Goal: Use online tool/utility: Utilize a website feature to perform a specific function

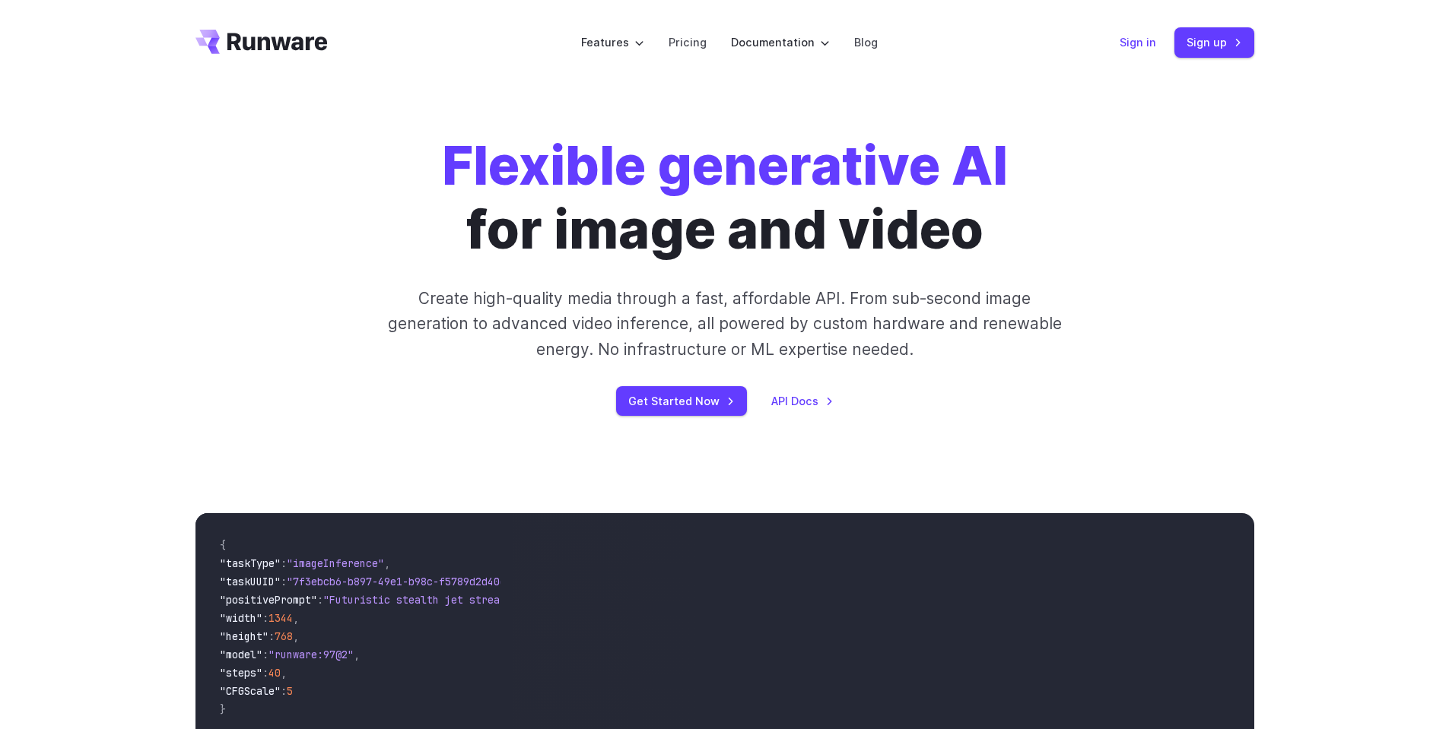
click at [1137, 49] on link "Sign in" at bounding box center [1138, 41] width 37 height 17
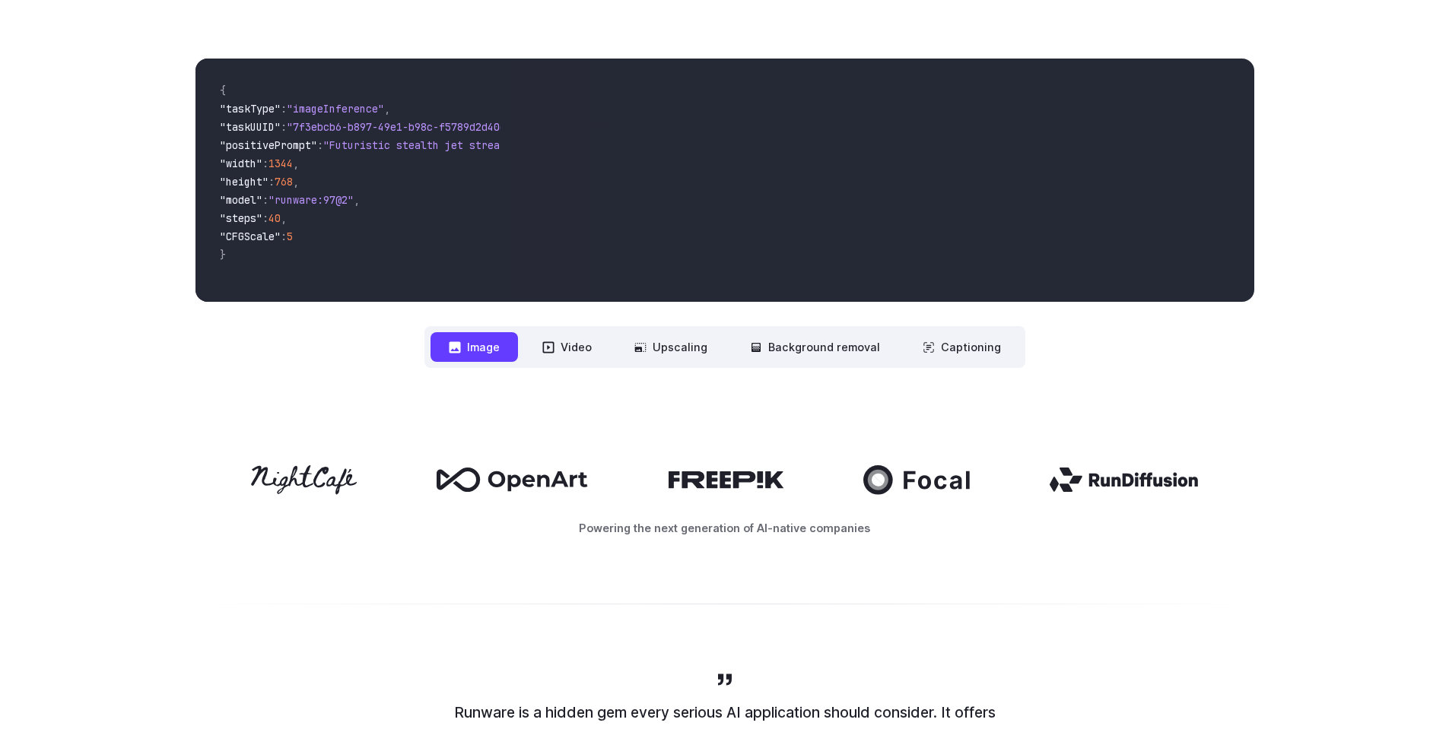
scroll to position [456, 0]
click at [574, 346] on button "Video" at bounding box center [567, 347] width 86 height 30
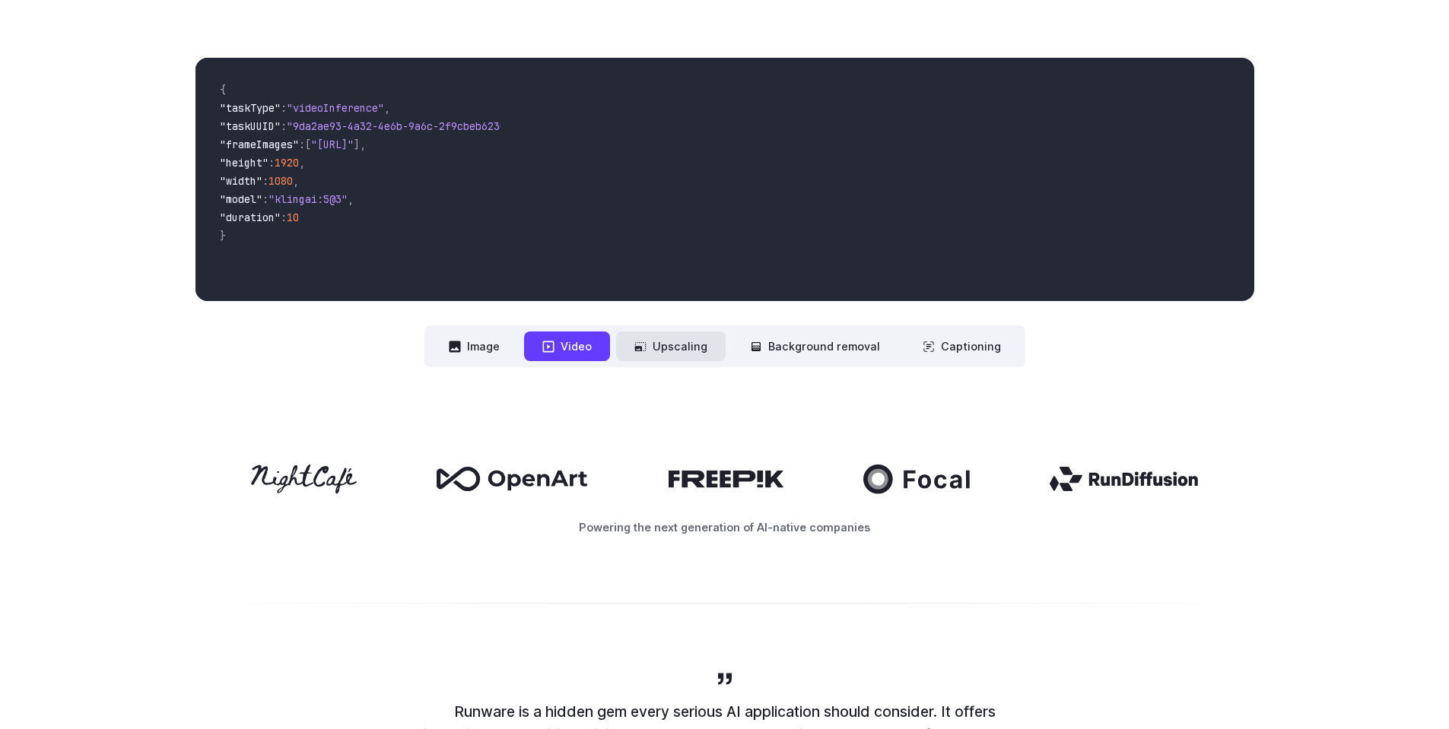
click at [681, 342] on button "Upscaling" at bounding box center [671, 347] width 110 height 30
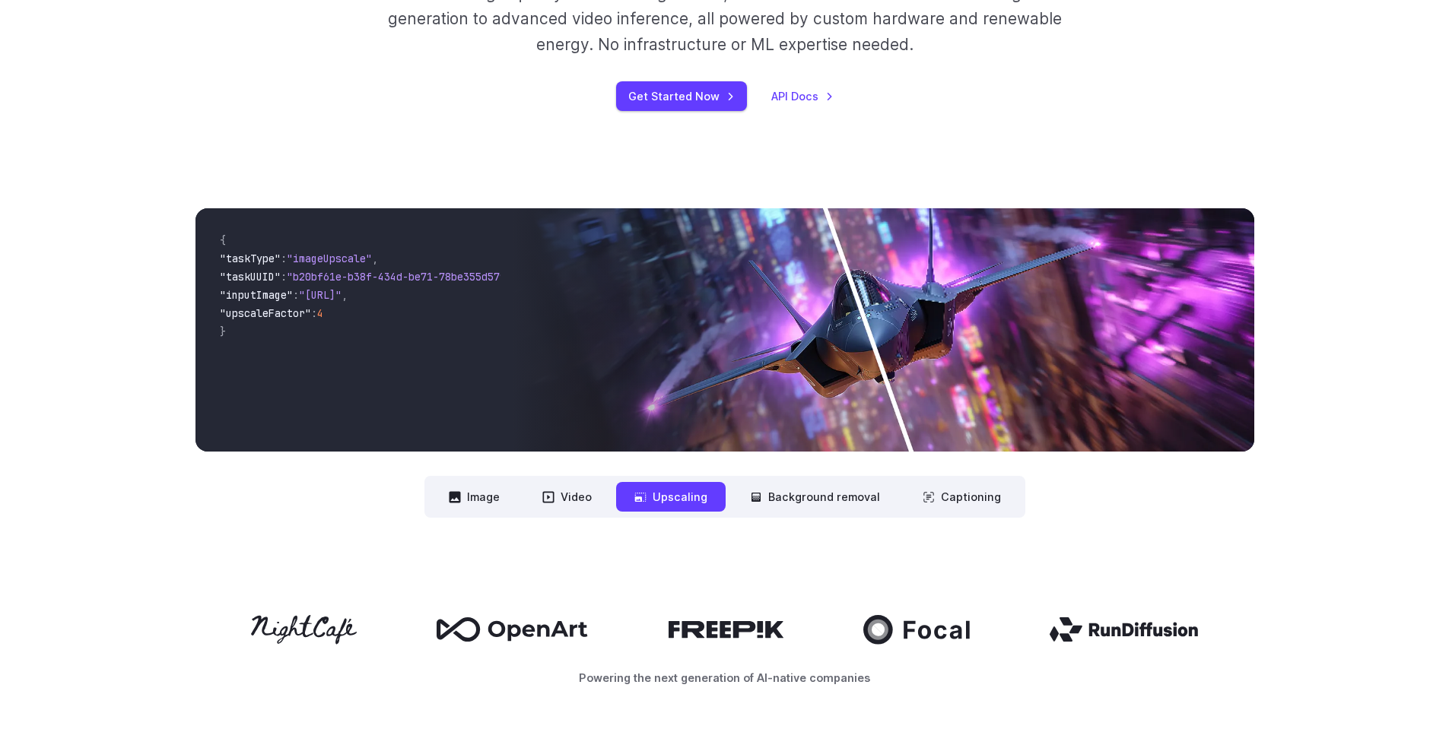
scroll to position [304, 0]
click at [824, 500] on button "Background removal" at bounding box center [815, 498] width 167 height 30
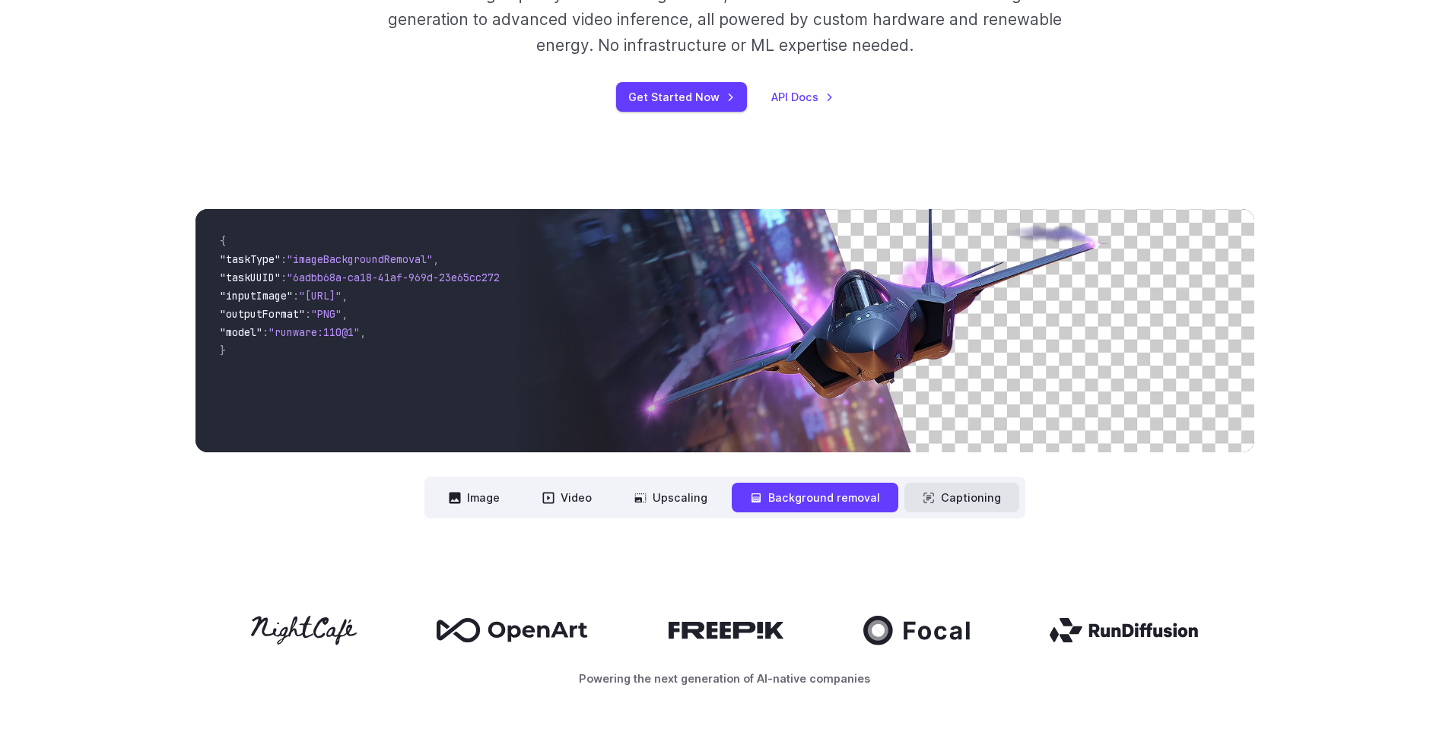
click at [942, 497] on button "Captioning" at bounding box center [961, 498] width 115 height 30
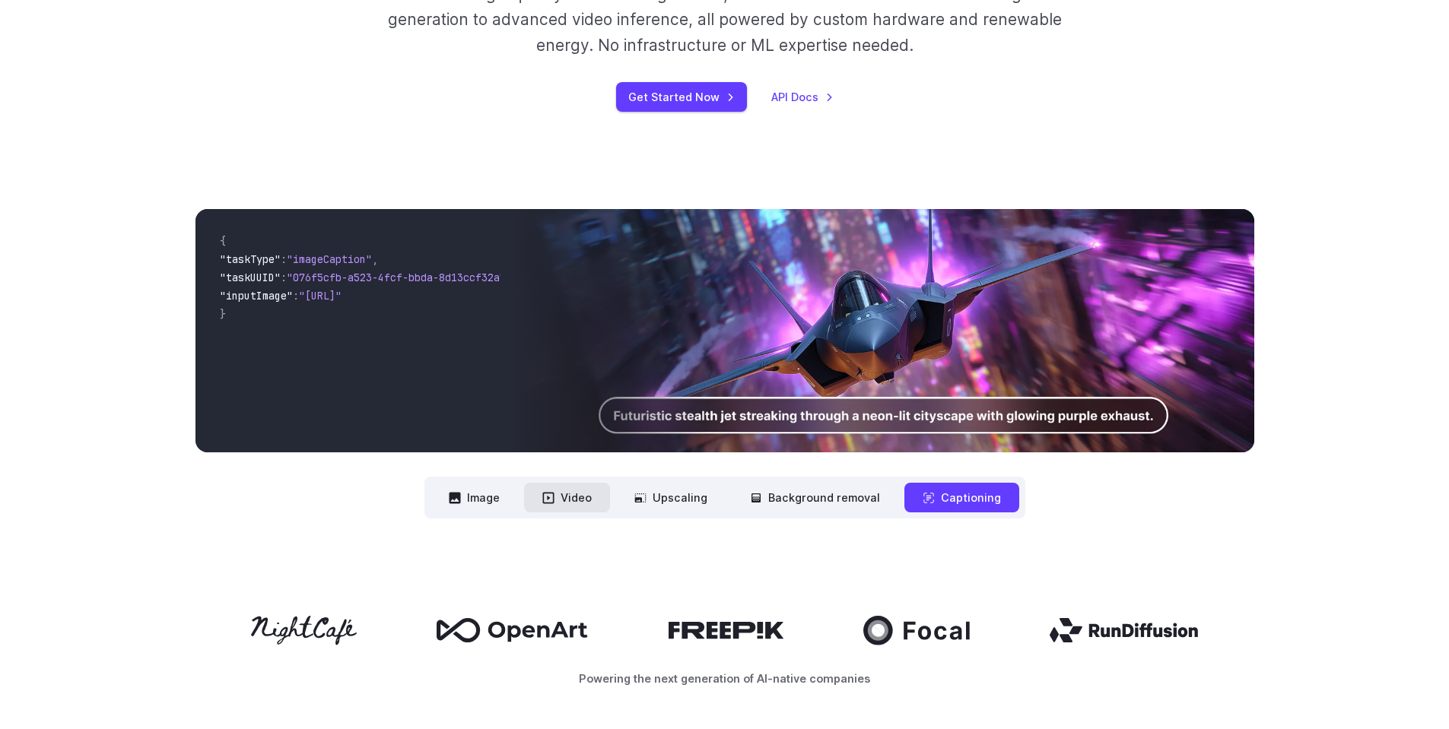
click at [588, 498] on button "Video" at bounding box center [567, 498] width 86 height 30
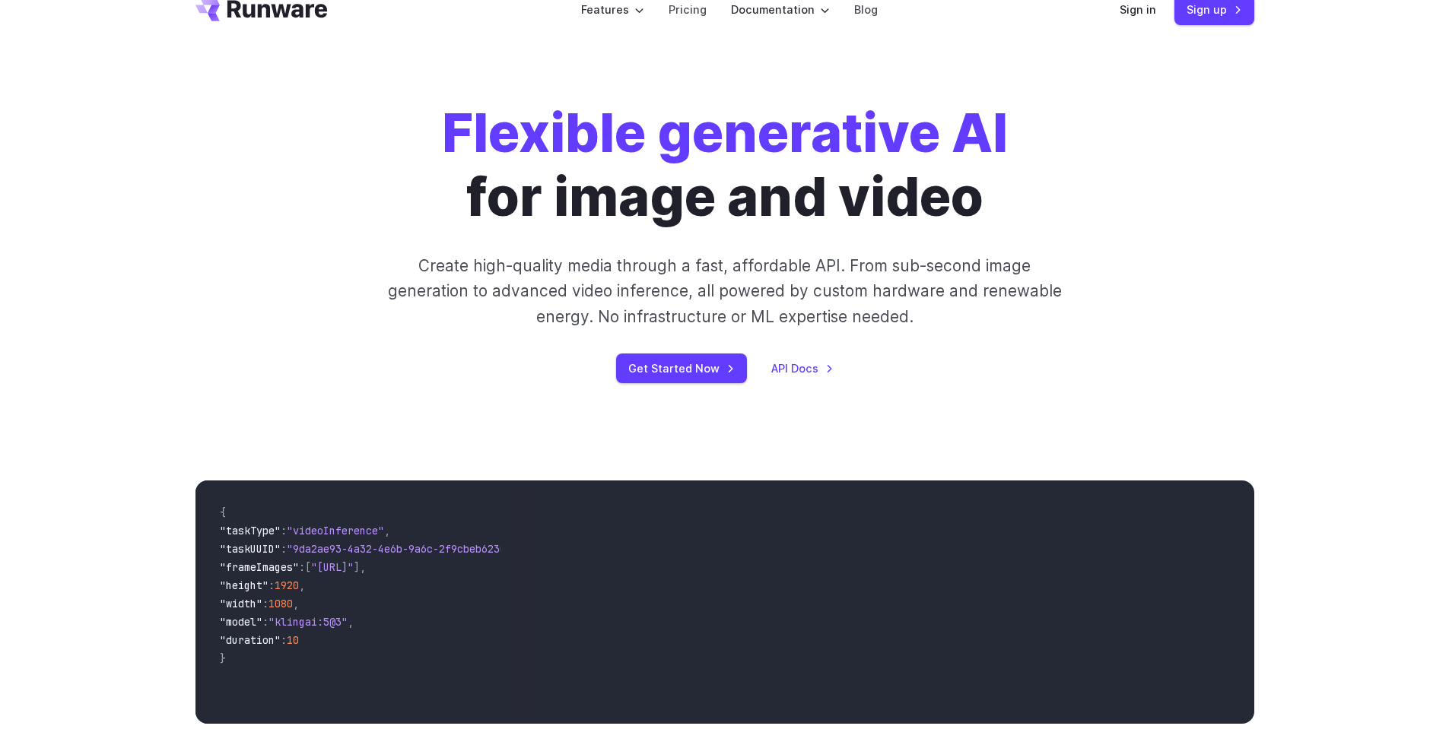
scroll to position [0, 0]
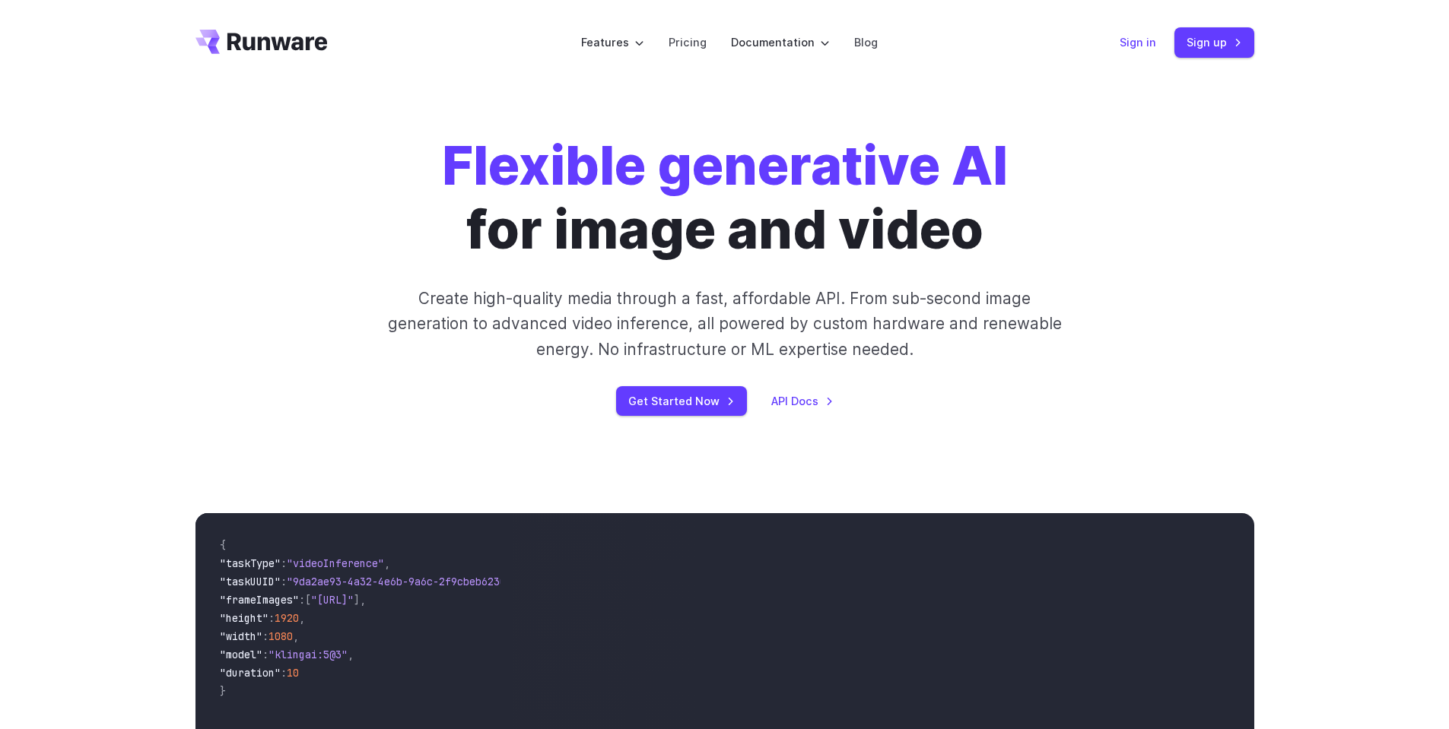
click at [1138, 44] on link "Sign in" at bounding box center [1138, 41] width 37 height 17
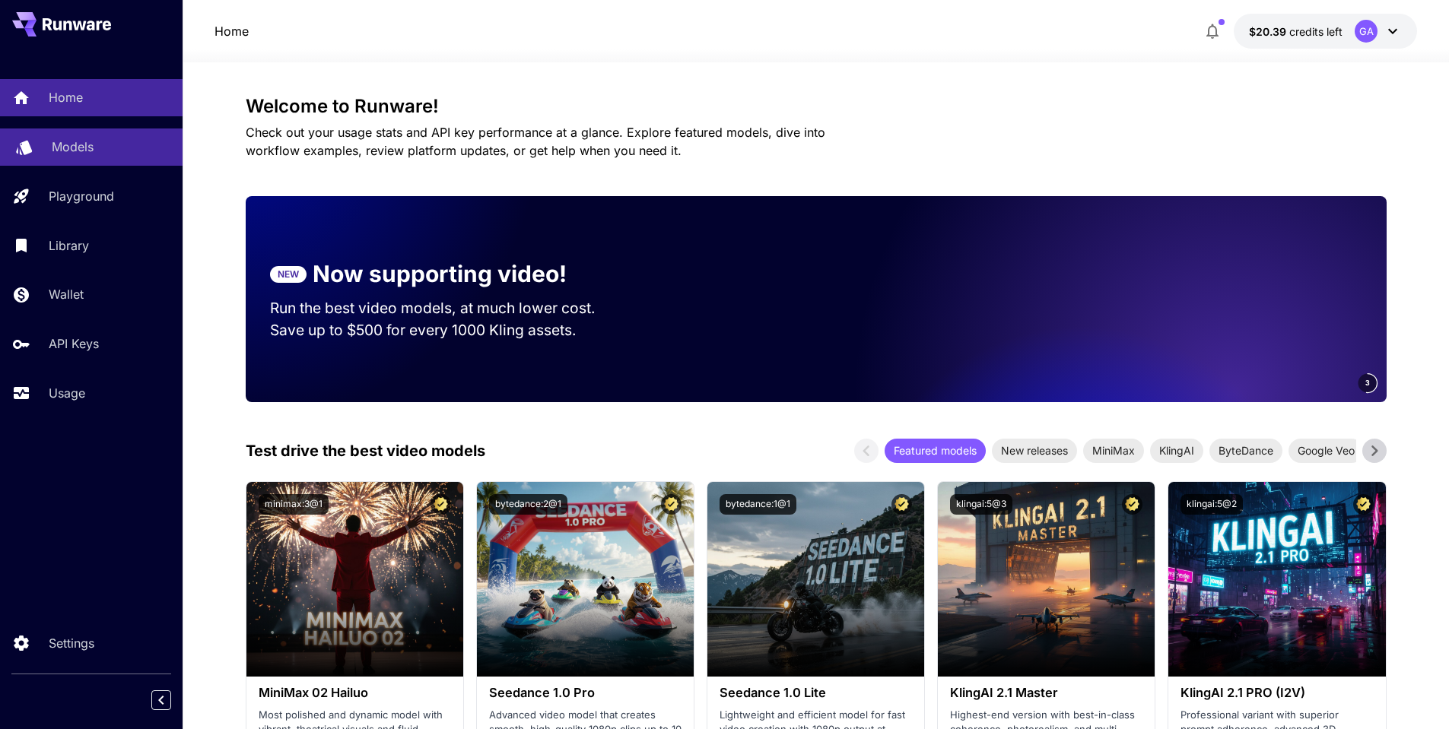
click at [94, 136] on link "Models" at bounding box center [91, 147] width 183 height 37
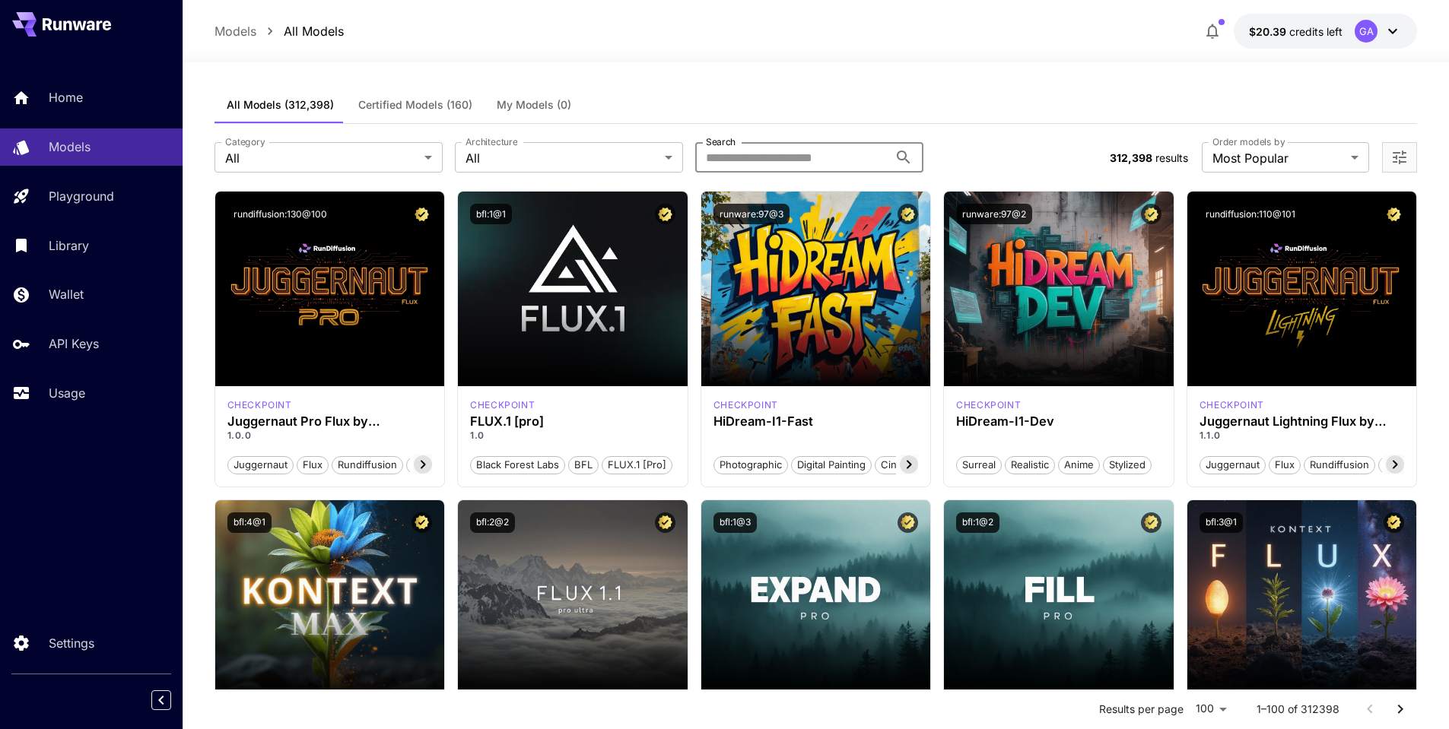
click at [742, 159] on input "Search" at bounding box center [791, 157] width 193 height 30
type input "****"
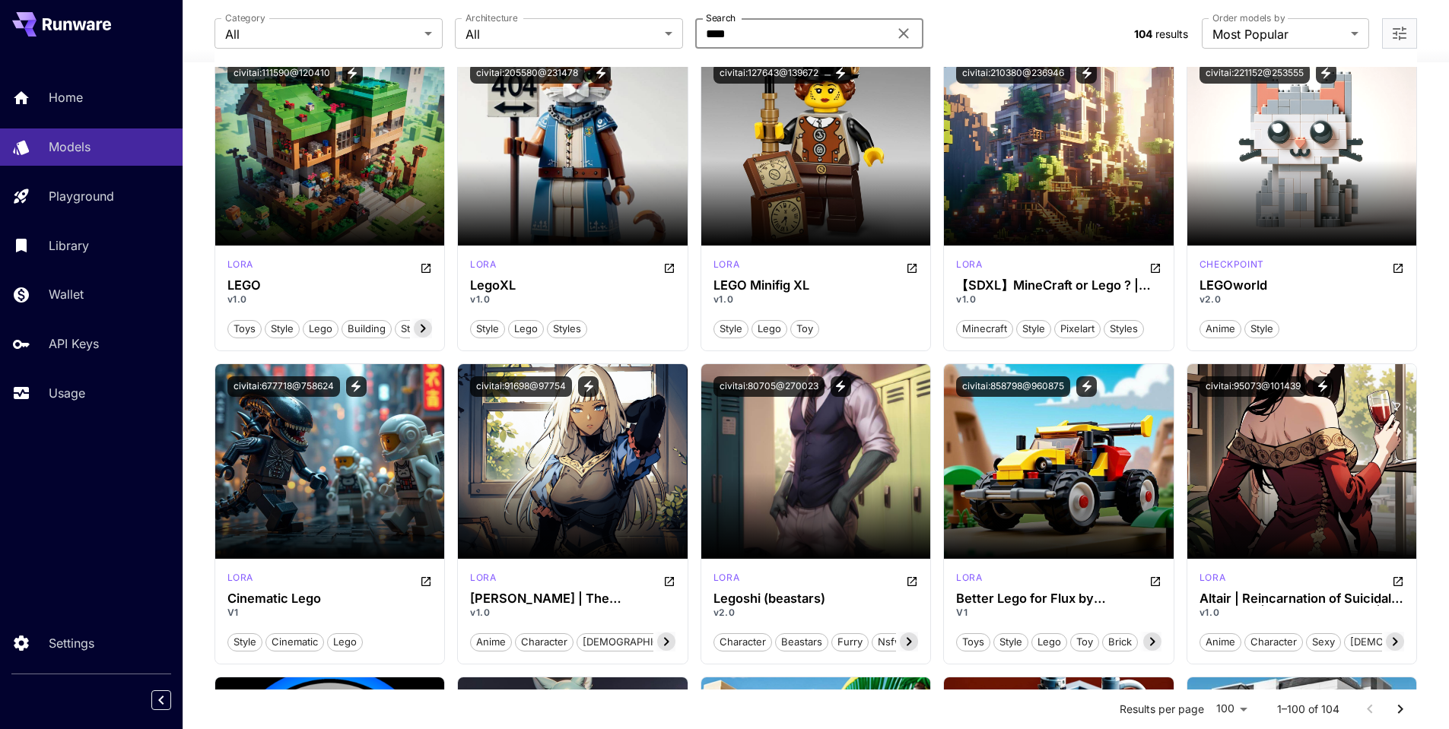
scroll to position [455, 0]
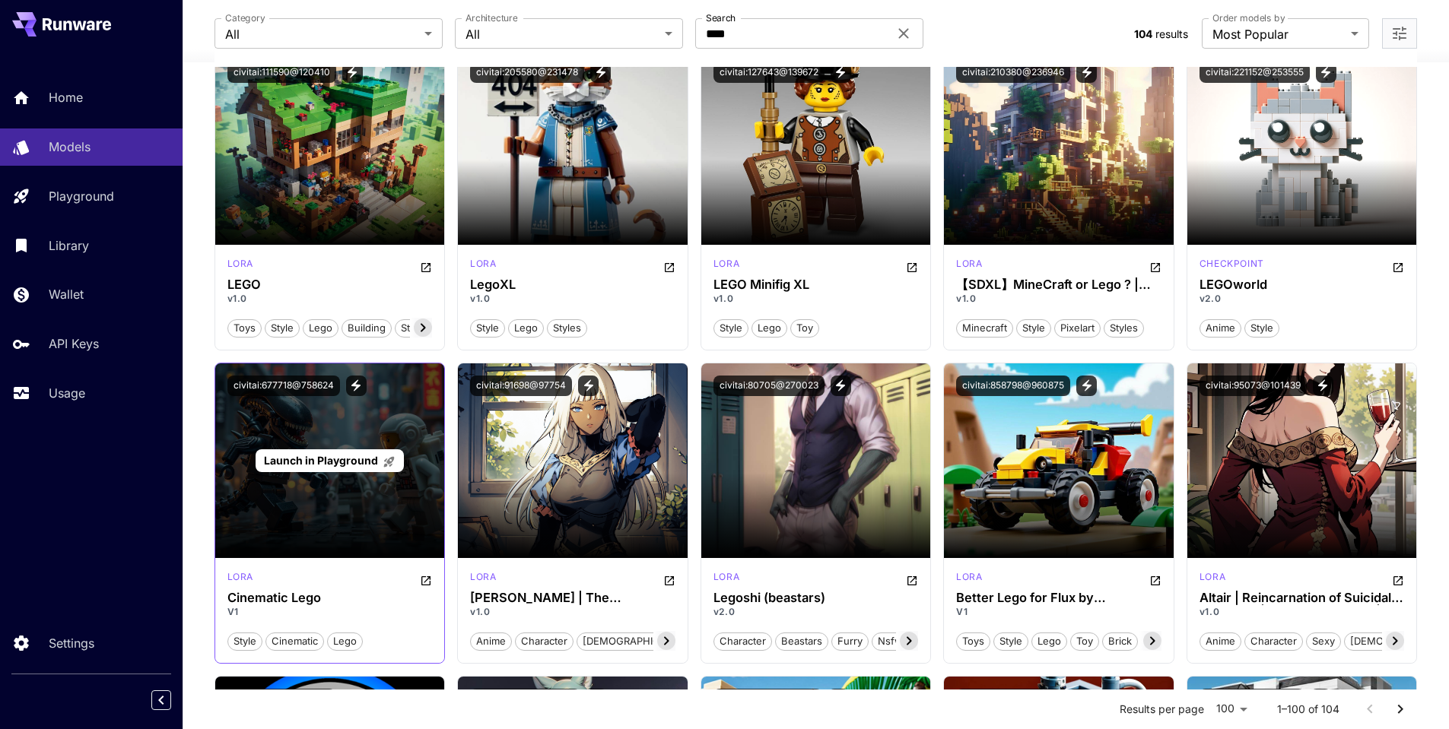
click at [335, 501] on div "Launch in Playground" at bounding box center [330, 461] width 230 height 195
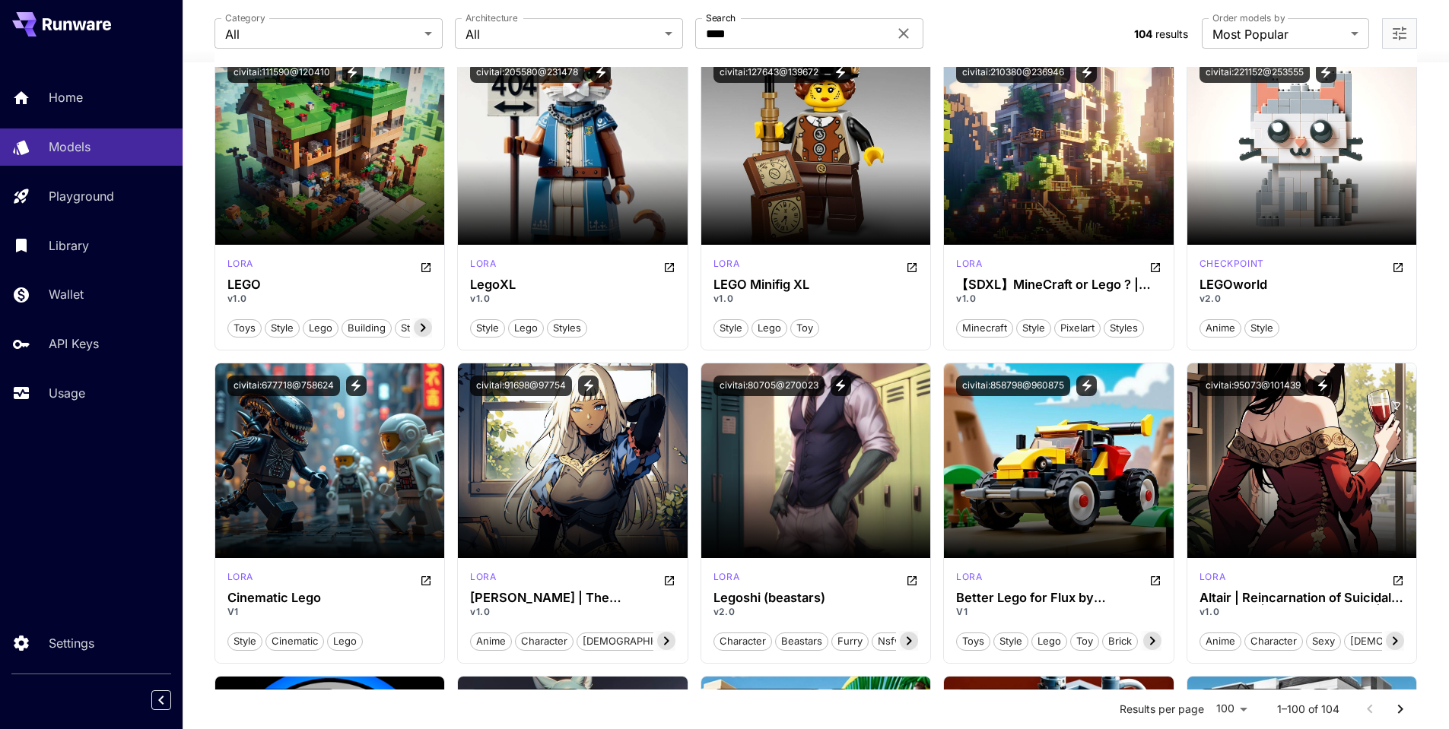
click at [306, 458] on span "Launch in Playground" at bounding box center [321, 460] width 114 height 13
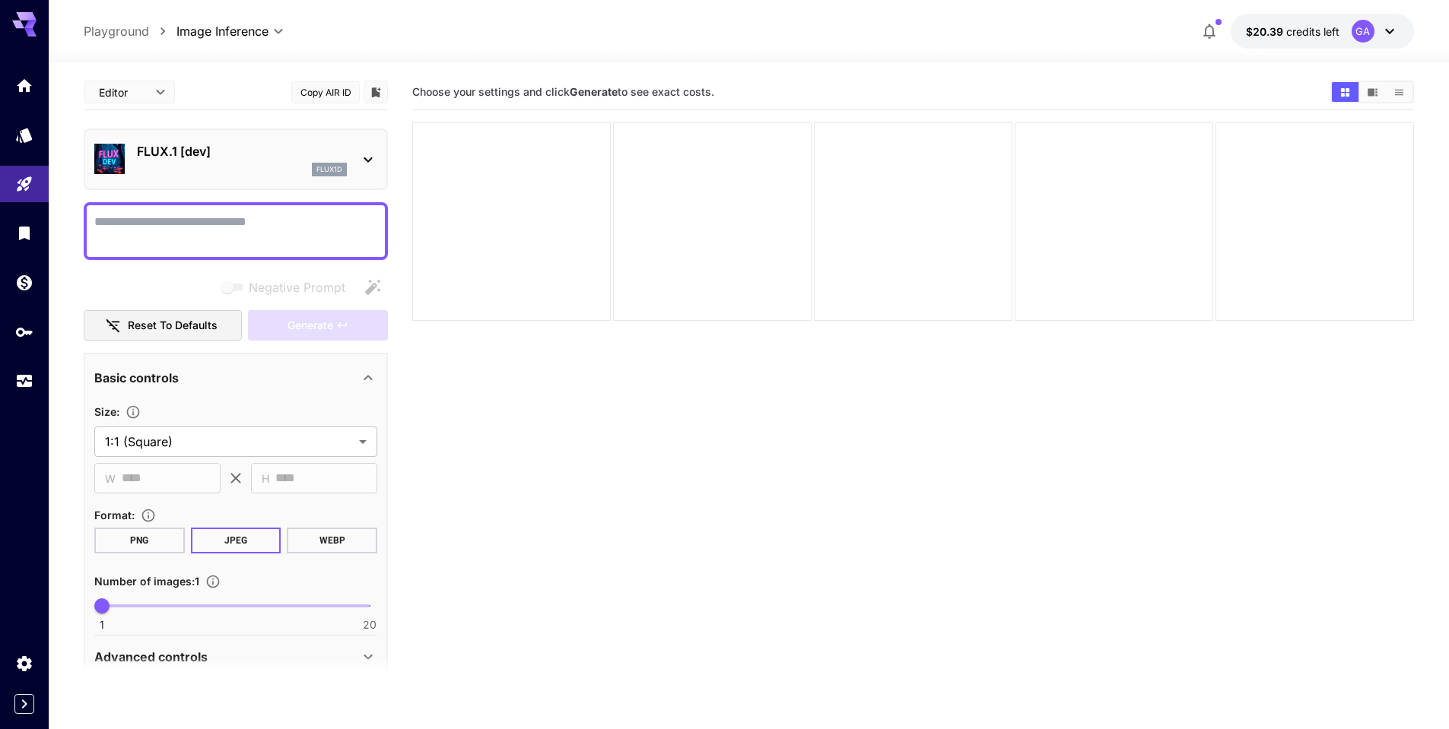
click at [369, 157] on icon at bounding box center [368, 160] width 18 height 18
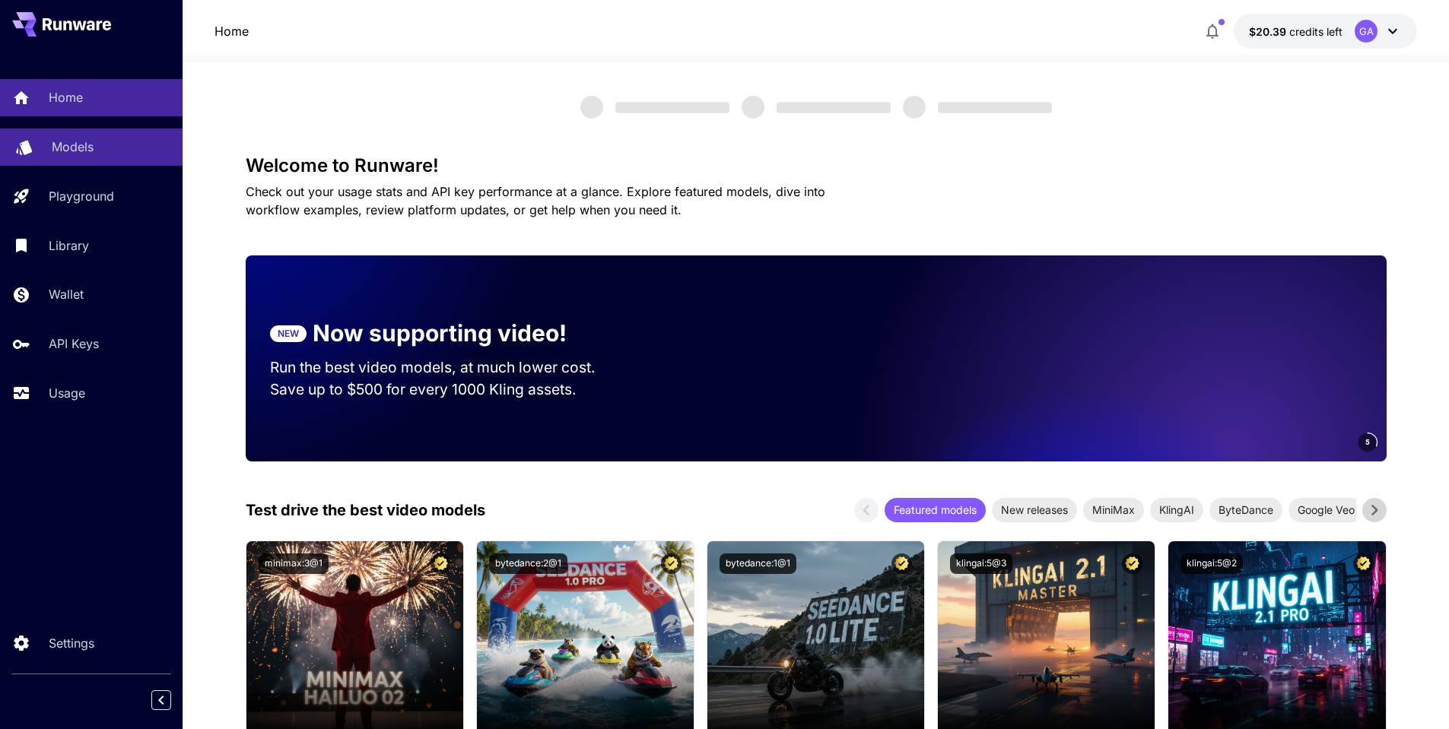
click at [62, 146] on p "Models" at bounding box center [73, 147] width 42 height 18
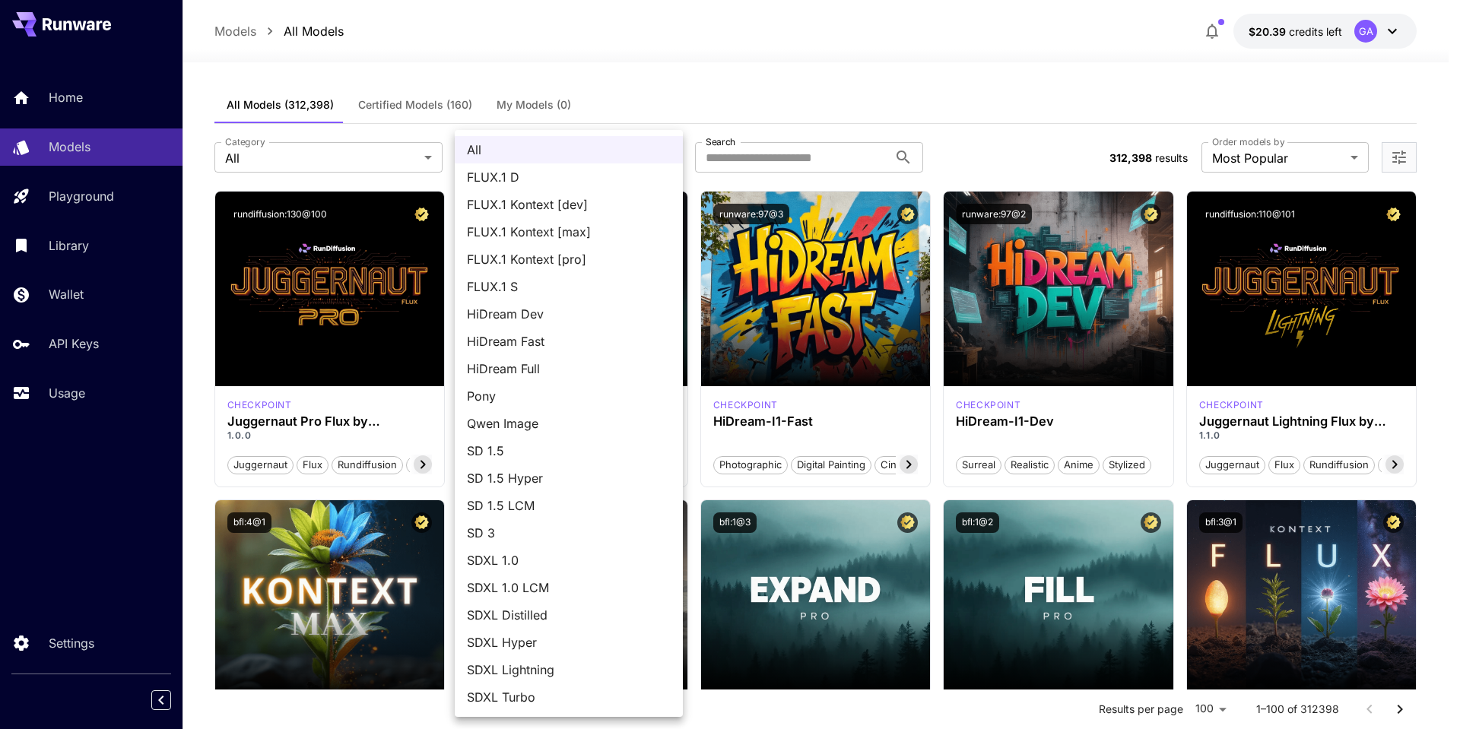
click at [713, 91] on div at bounding box center [730, 364] width 1460 height 729
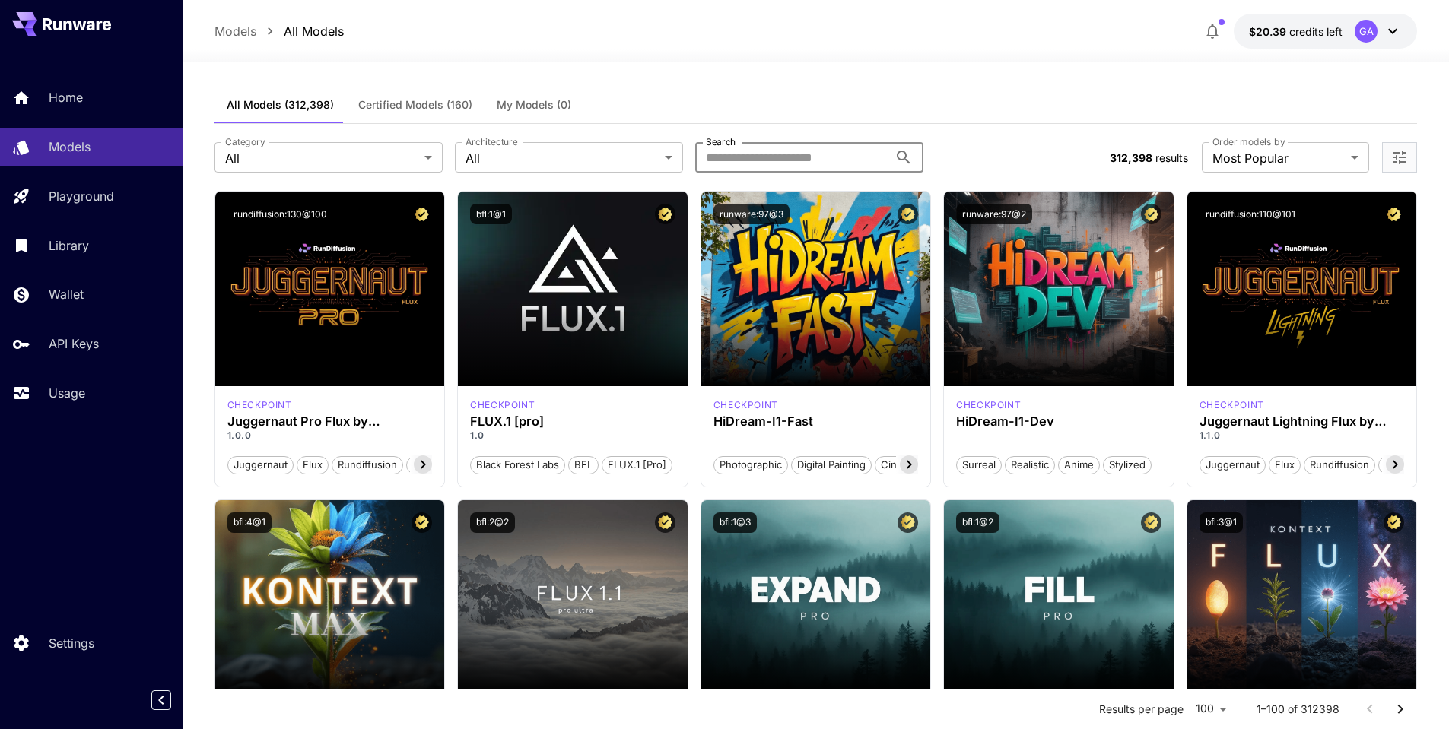
click at [794, 159] on input "Search" at bounding box center [791, 157] width 193 height 30
type input "*****"
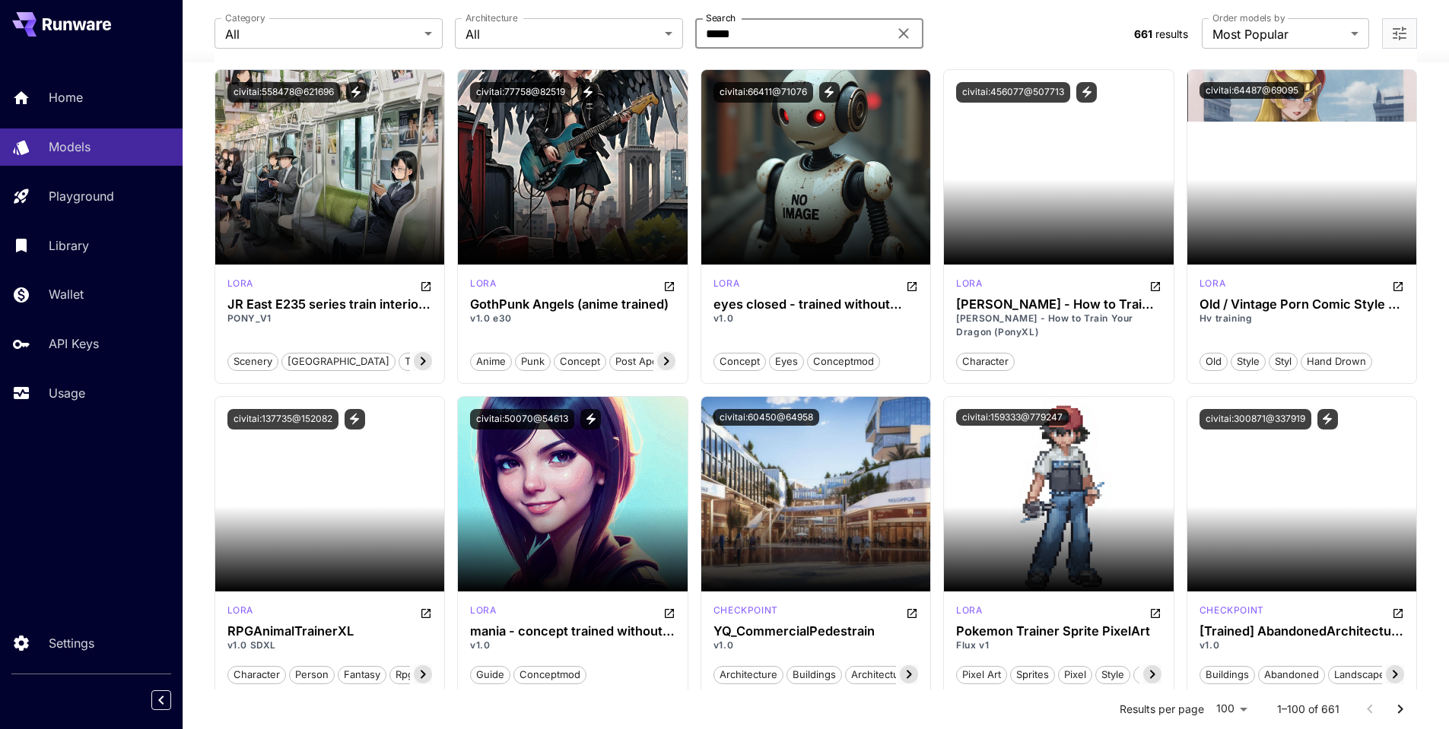
scroll to position [3567, 0]
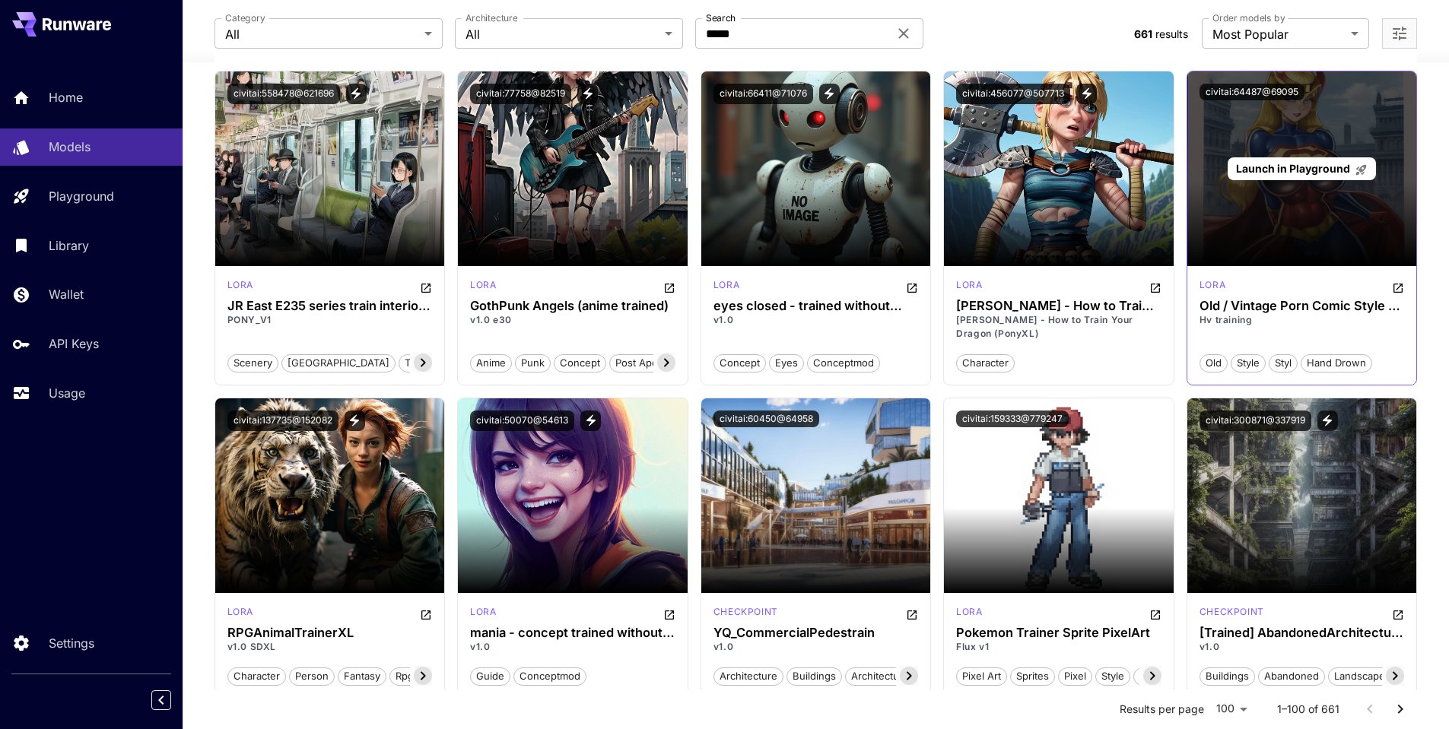
click at [1351, 175] on p "Launch in Playground" at bounding box center [1302, 168] width 132 height 16
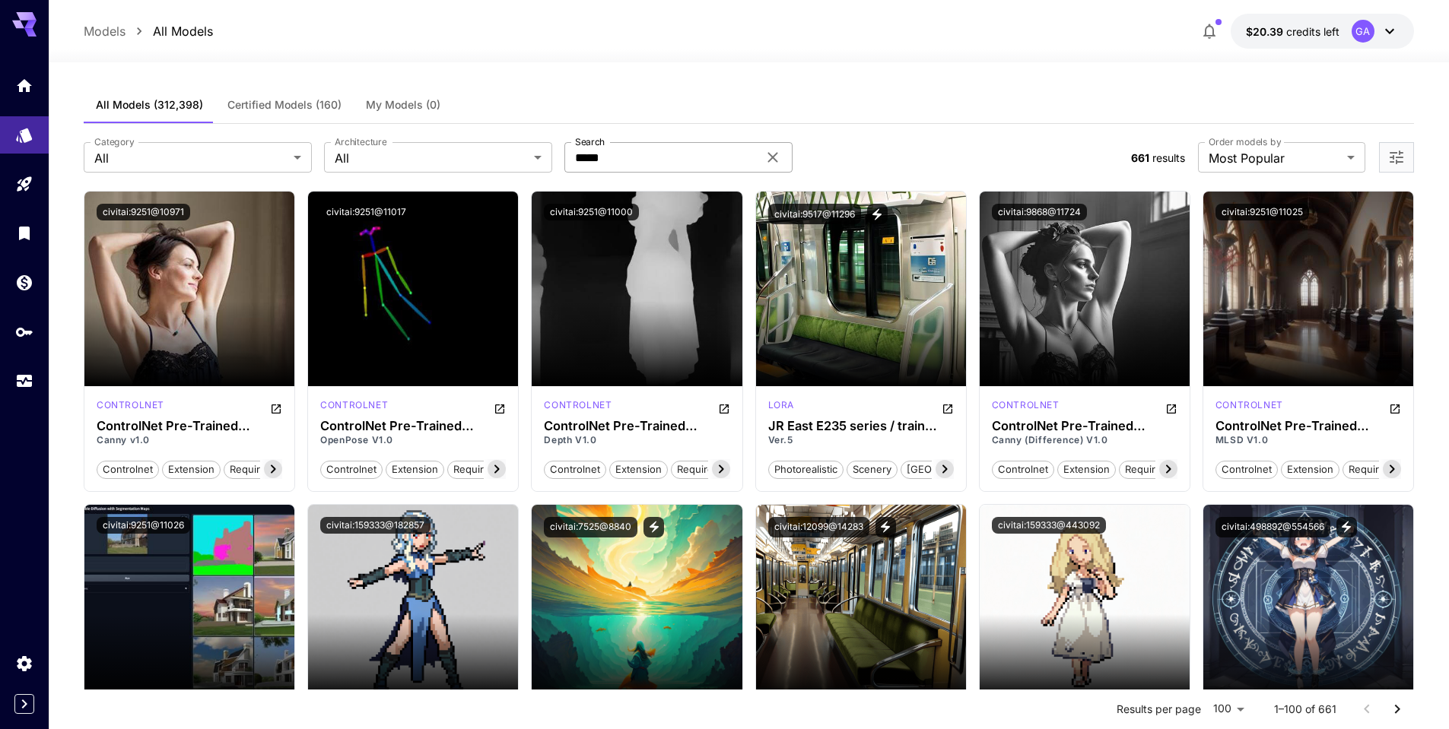
click at [613, 156] on input "*****" at bounding box center [660, 157] width 193 height 30
drag, startPoint x: 615, startPoint y: 156, endPoint x: 565, endPoint y: 154, distance: 49.5
click at [565, 154] on input "*****" at bounding box center [660, 157] width 193 height 30
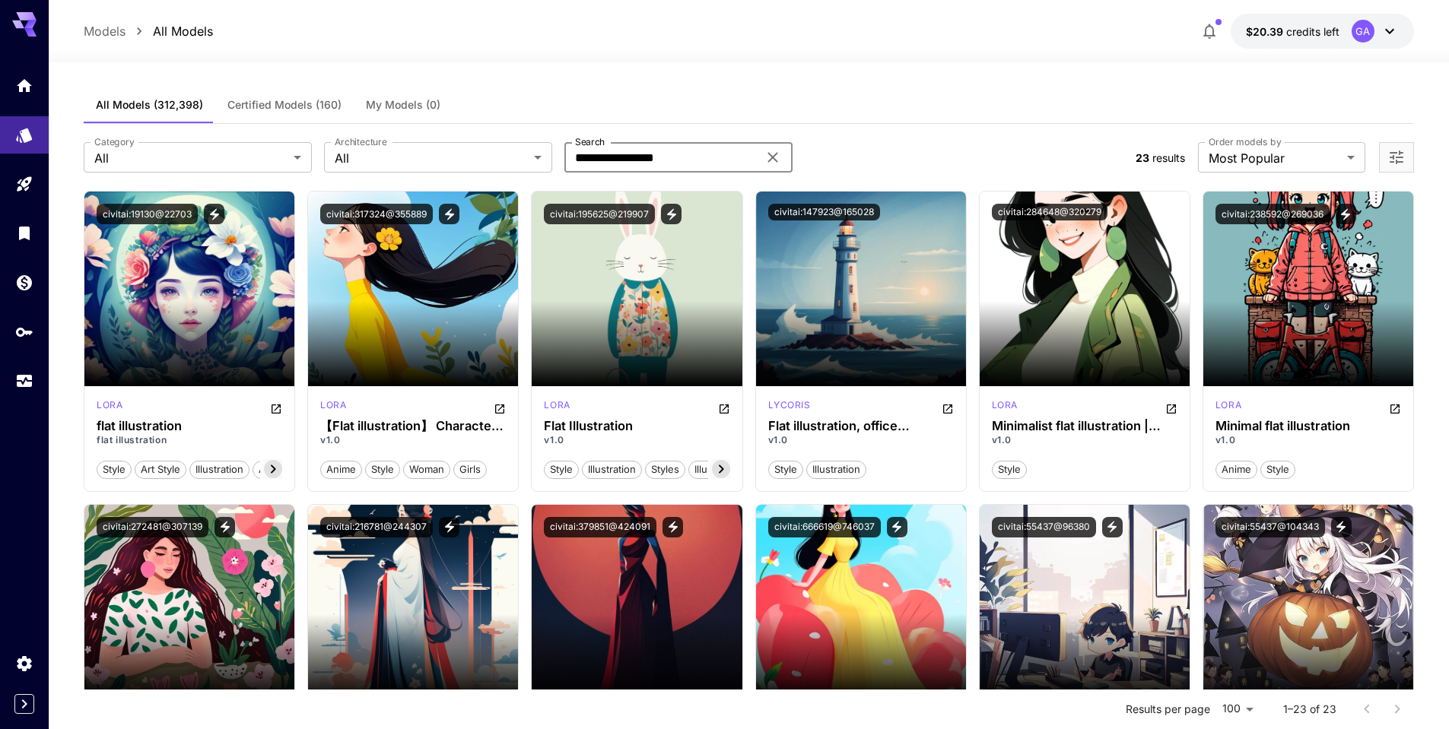
drag, startPoint x: 596, startPoint y: 157, endPoint x: 557, endPoint y: 157, distance: 39.5
click at [557, 157] on div "**********" at bounding box center [604, 157] width 1040 height 30
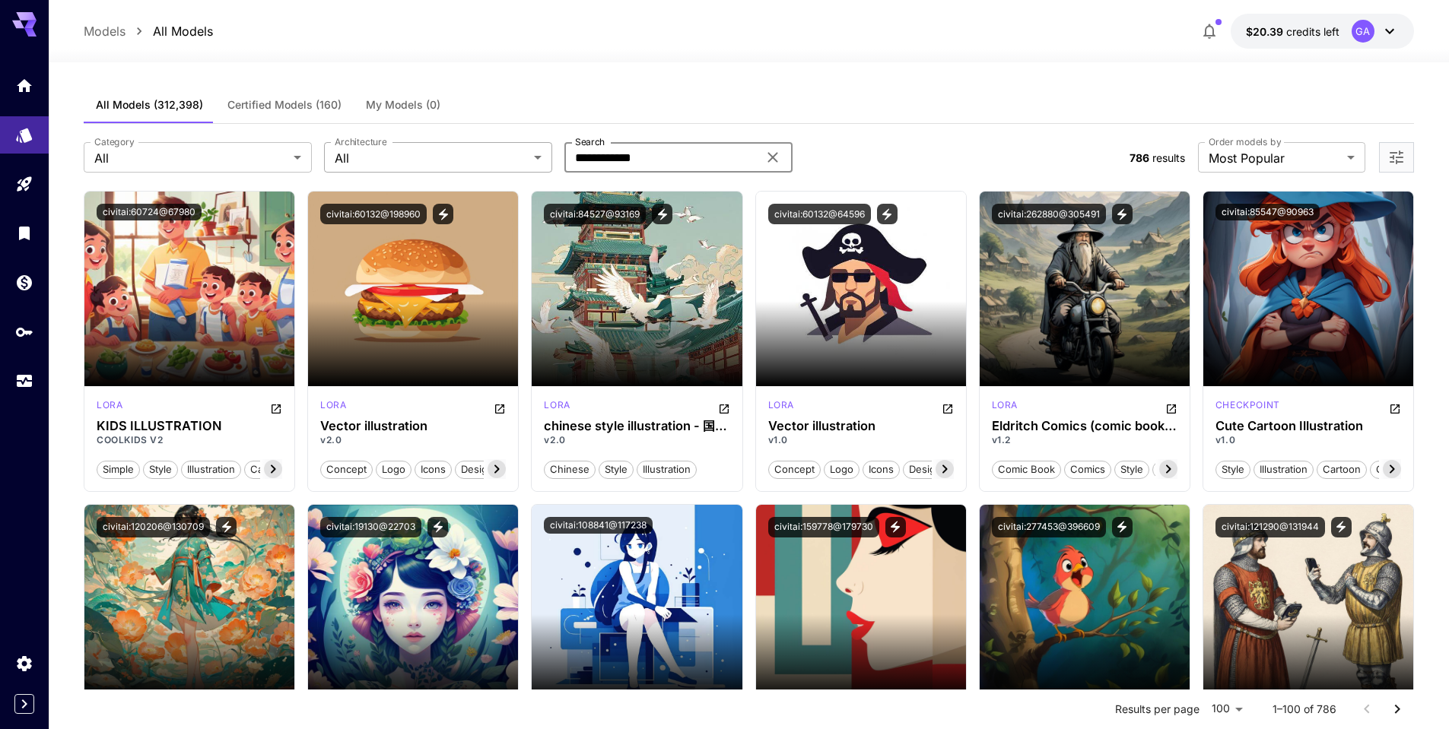
drag, startPoint x: 620, startPoint y: 157, endPoint x: 542, endPoint y: 158, distance: 77.6
click at [542, 158] on div "**********" at bounding box center [601, 157] width 1034 height 30
type input "******"
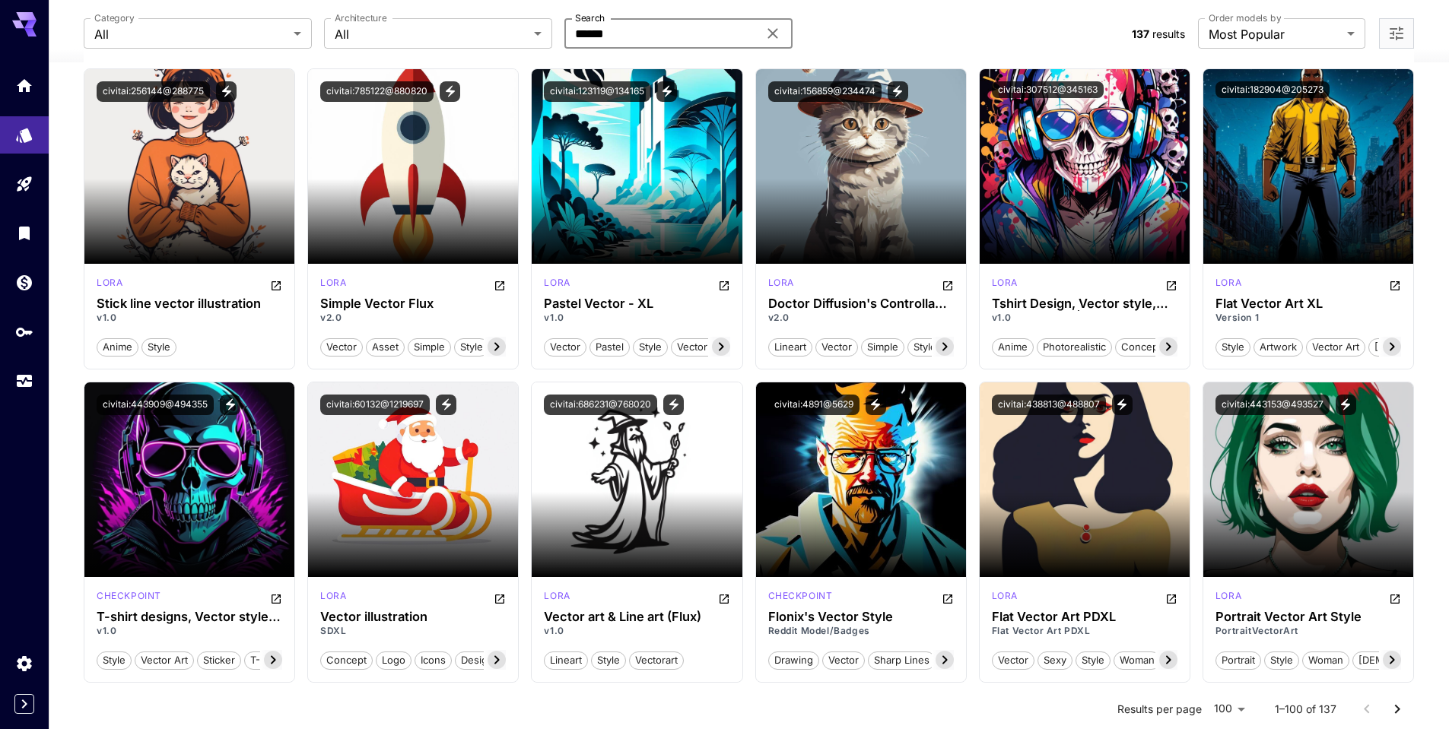
scroll to position [1063, 0]
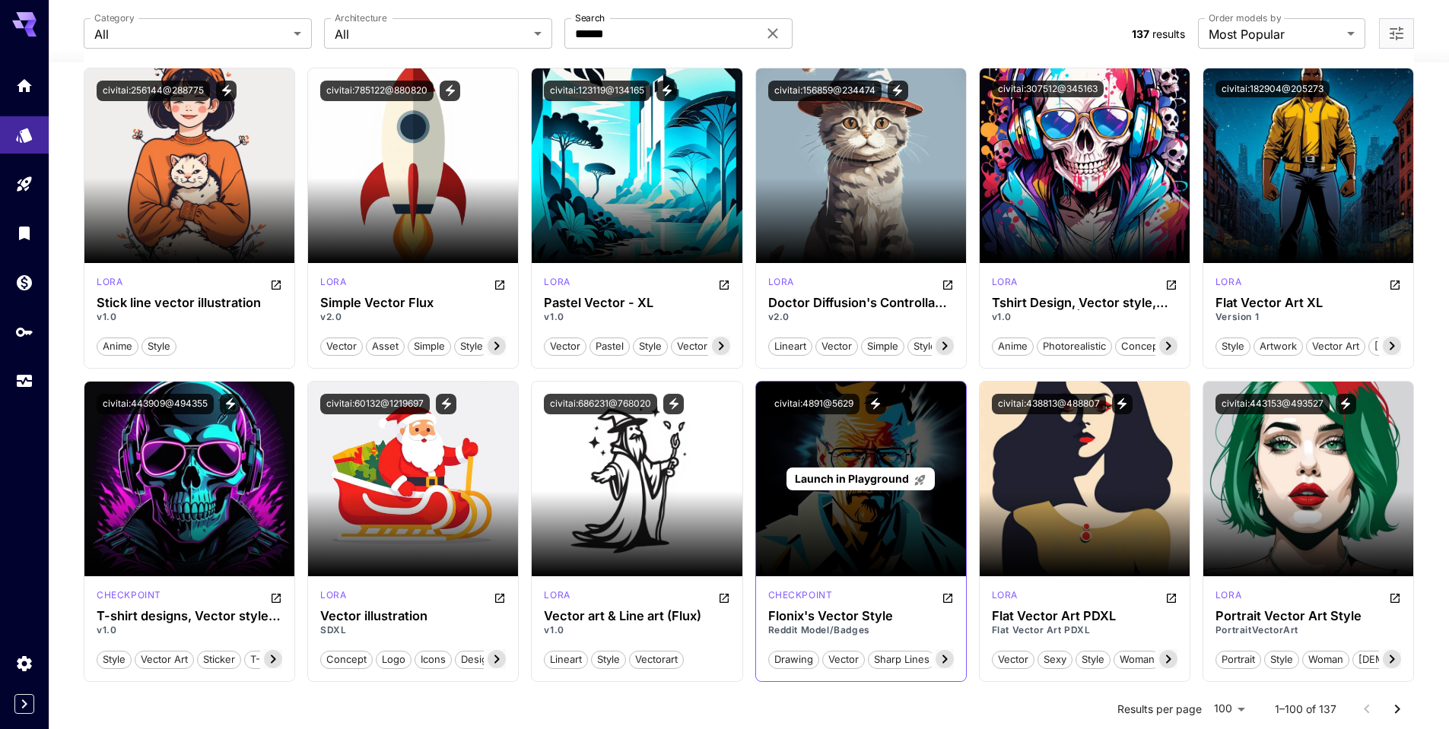
click at [827, 475] on span "Launch in Playground" at bounding box center [852, 478] width 114 height 13
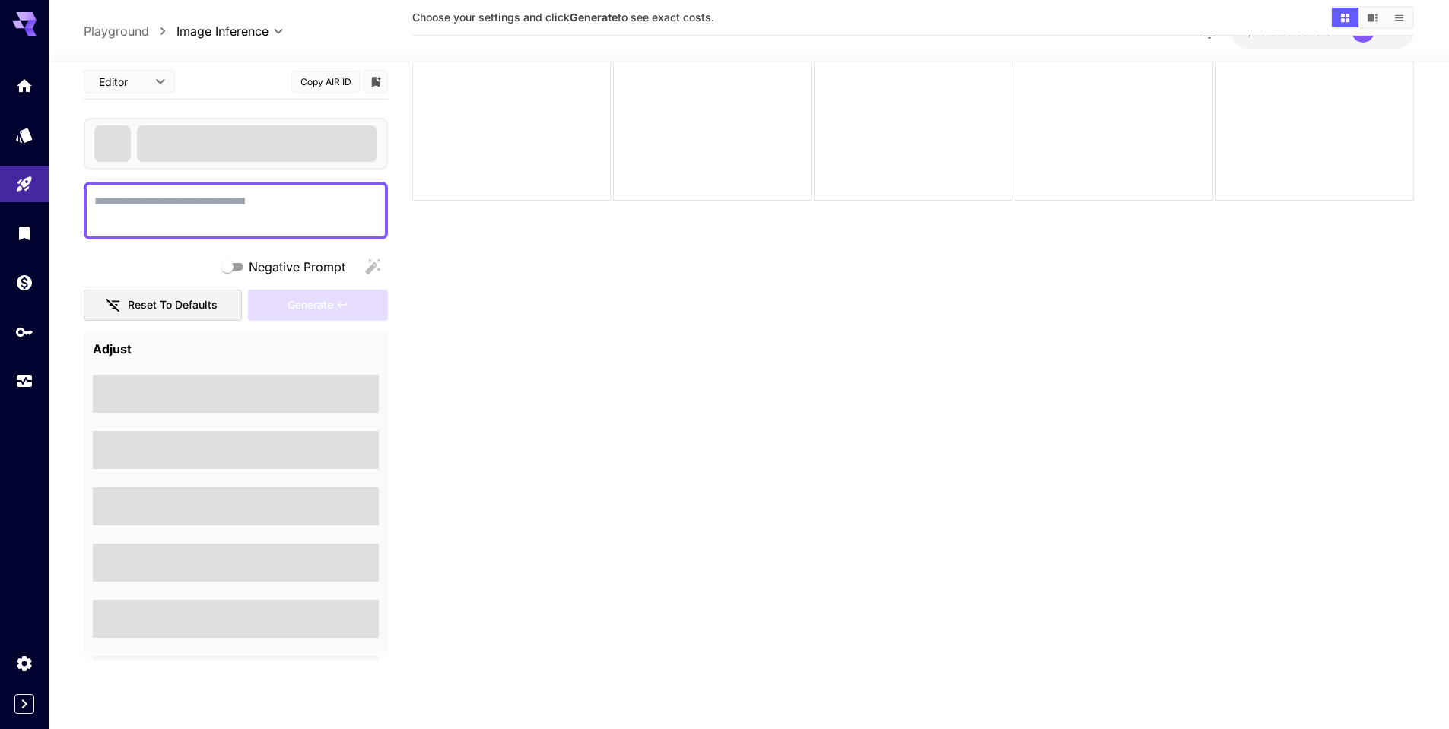
scroll to position [120, 0]
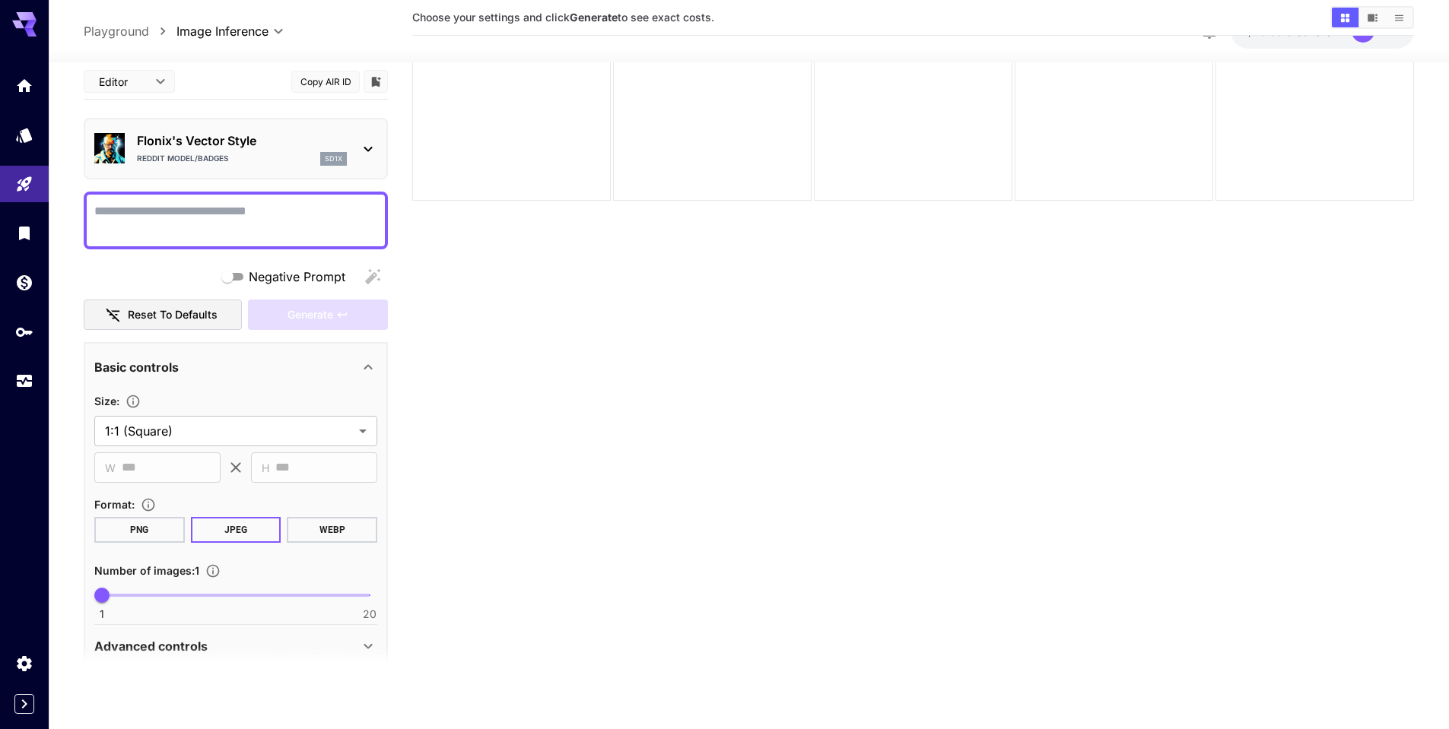
click at [370, 151] on icon at bounding box center [368, 149] width 18 height 18
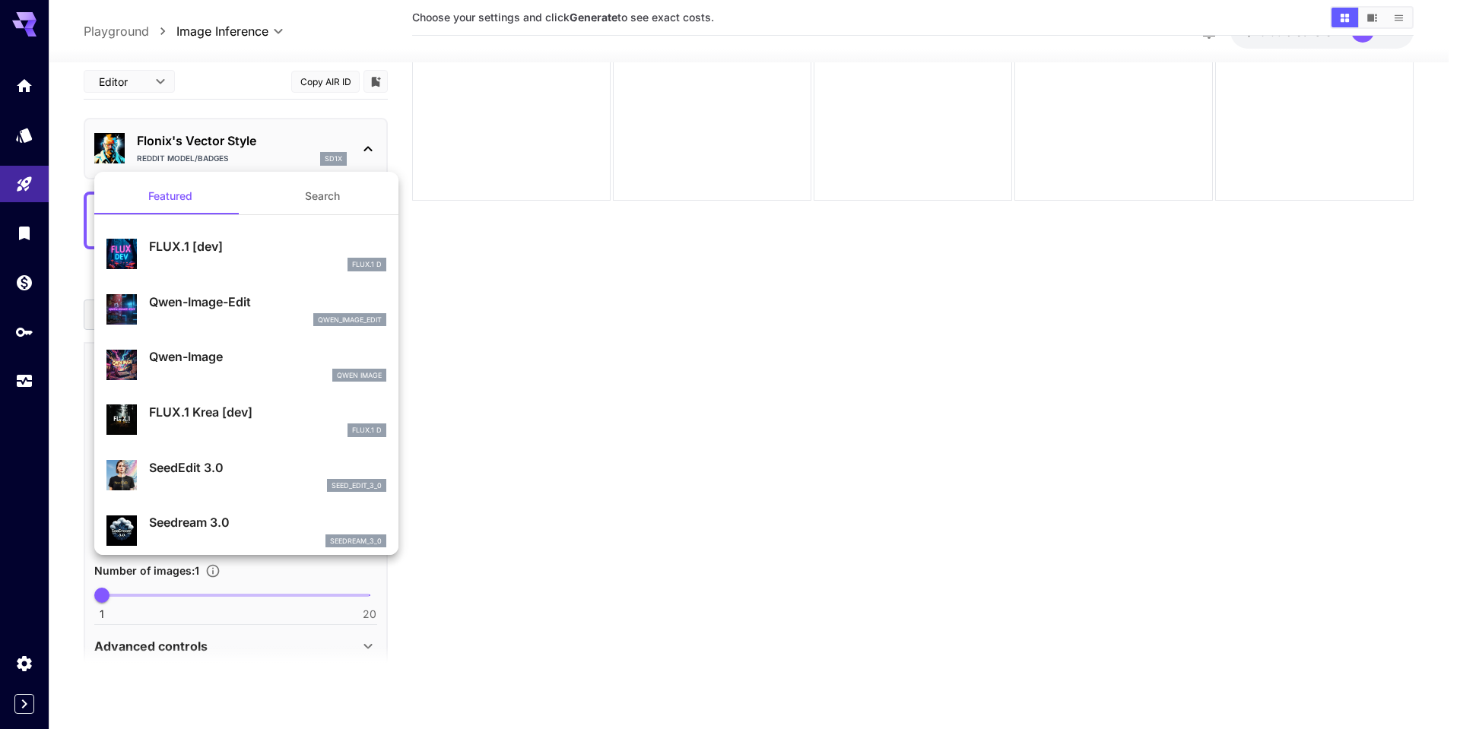
click at [370, 151] on div at bounding box center [730, 364] width 1460 height 729
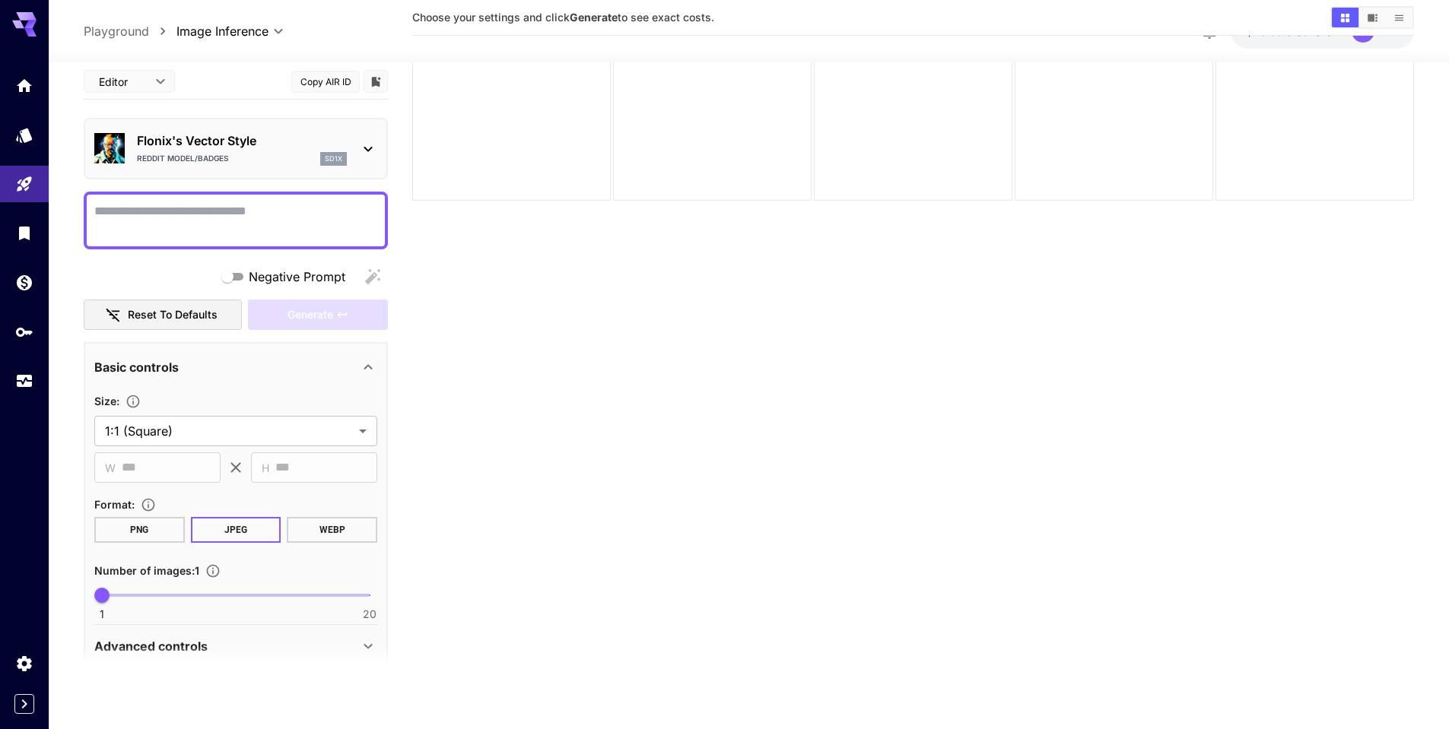
click at [230, 138] on p "Flonix's Vector Style" at bounding box center [242, 141] width 210 height 18
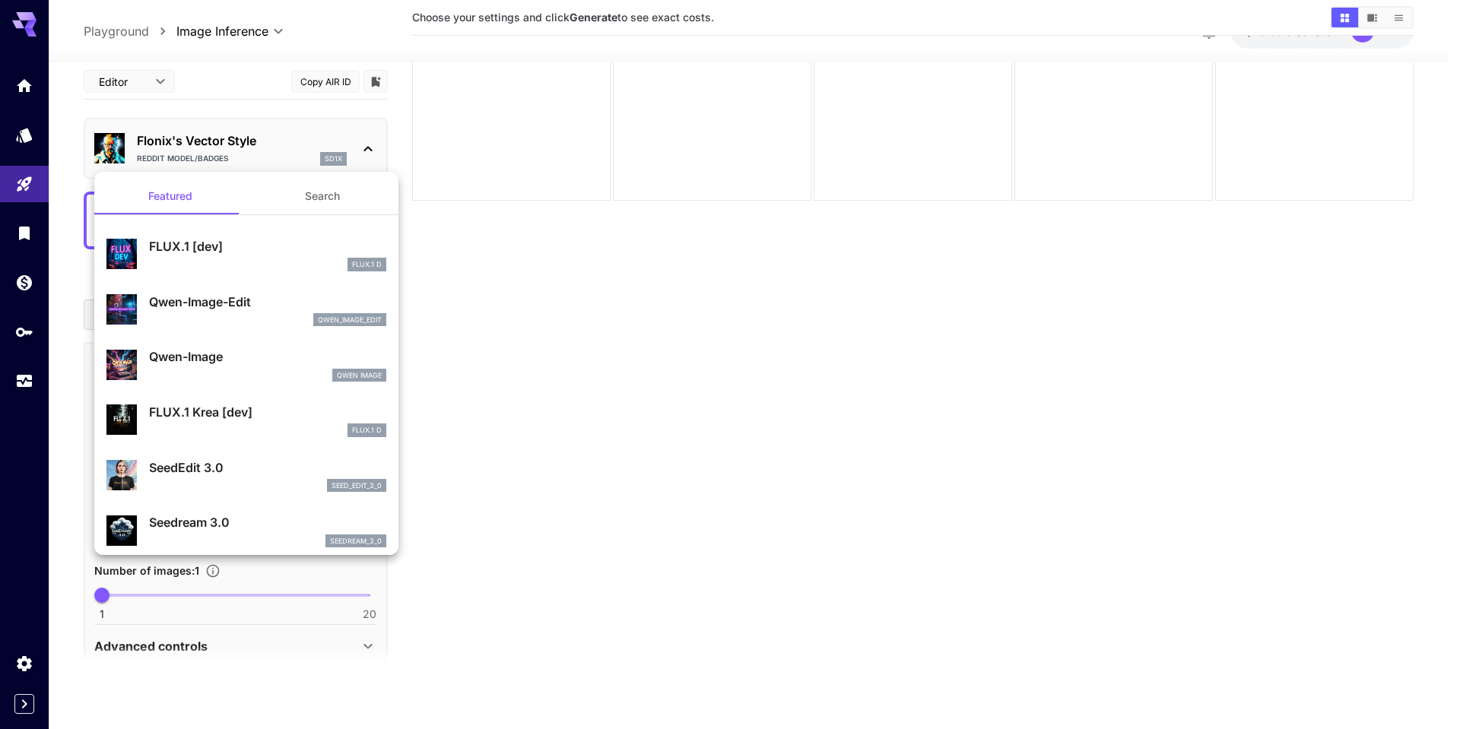
click at [230, 138] on div at bounding box center [730, 364] width 1460 height 729
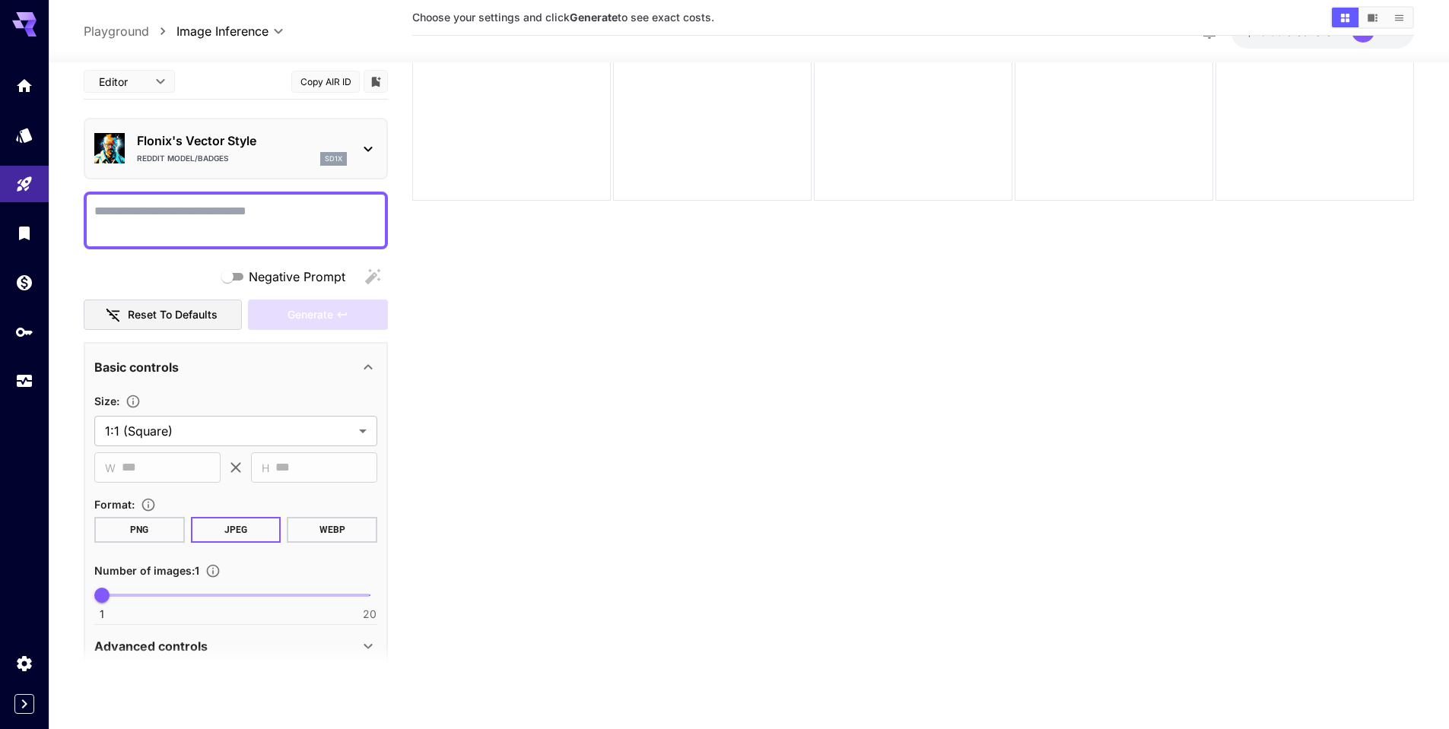
click at [230, 138] on p "Flonix's Vector Style" at bounding box center [242, 141] width 210 height 18
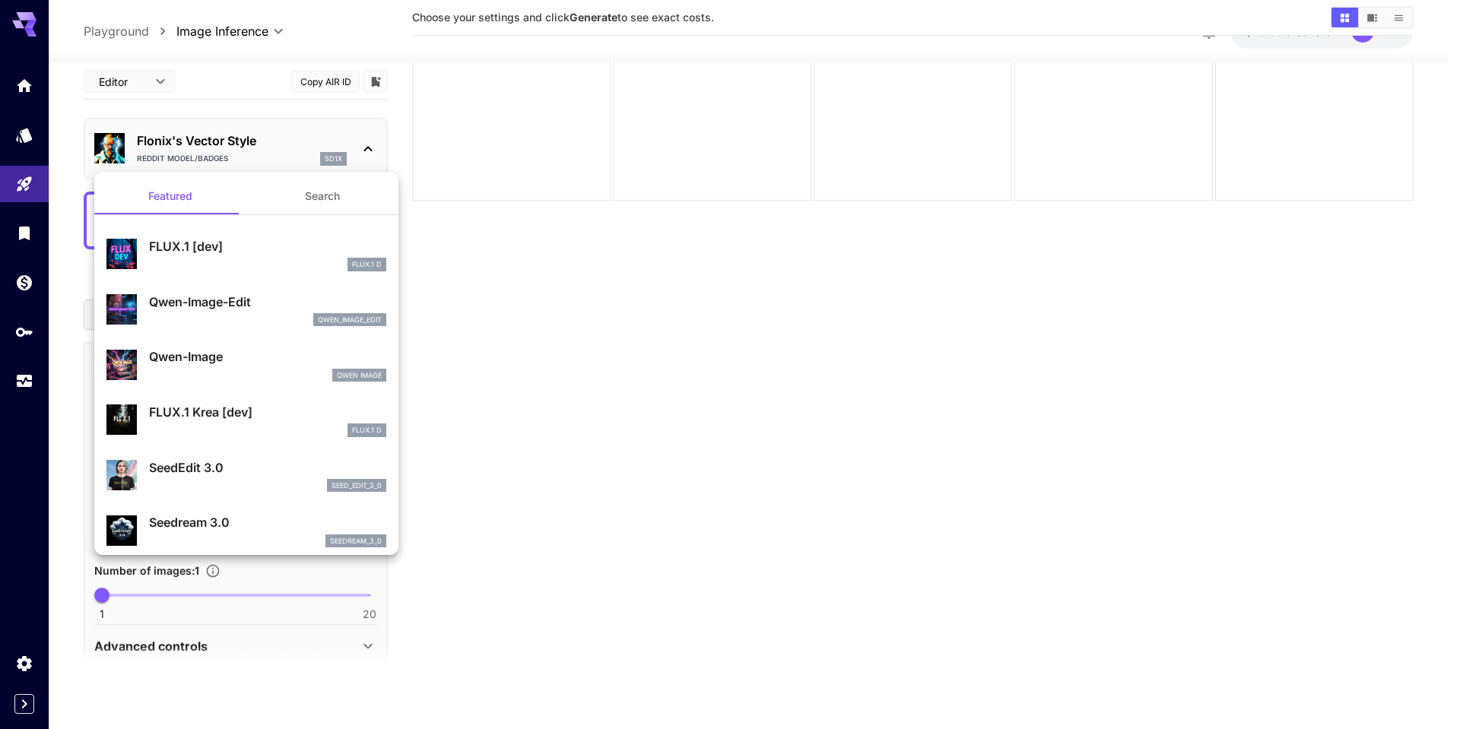
click at [230, 138] on div at bounding box center [730, 364] width 1460 height 729
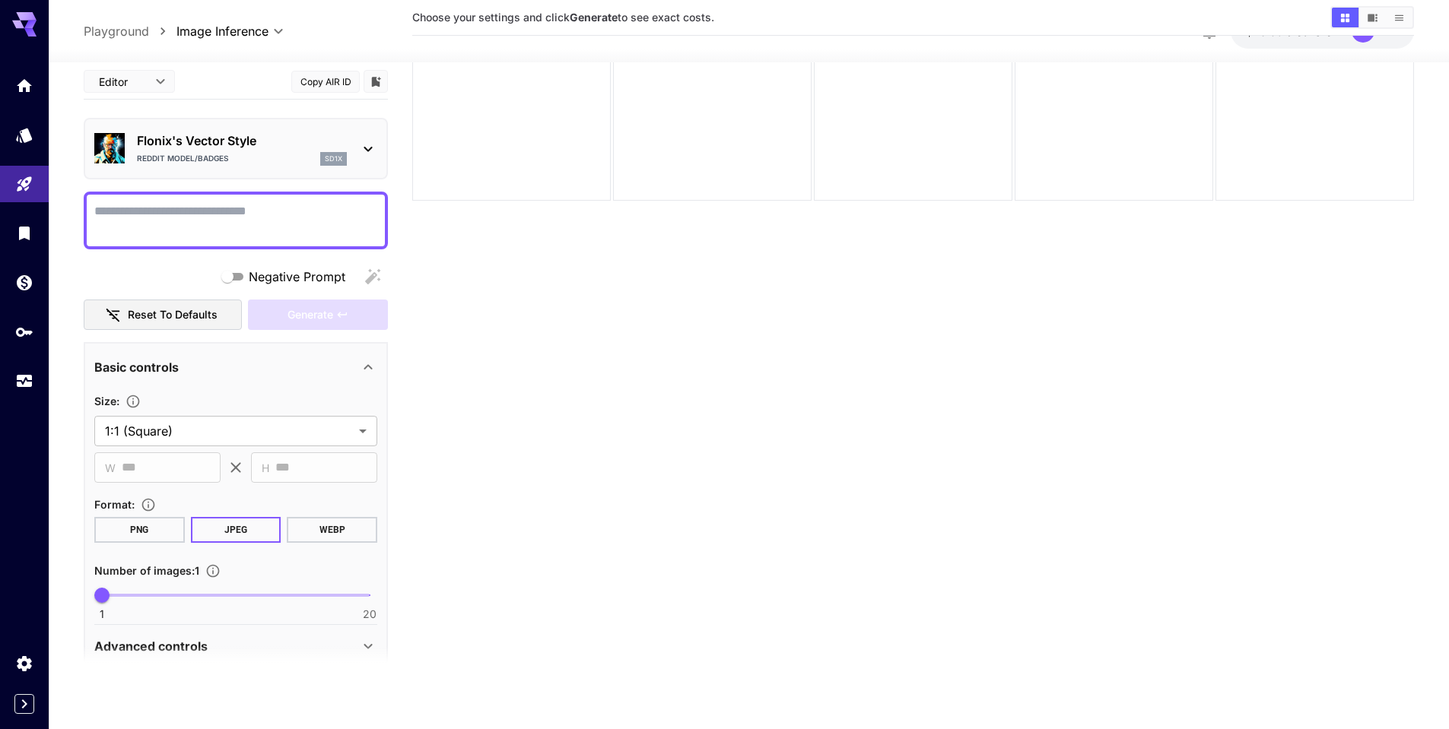
click at [369, 643] on icon at bounding box center [368, 646] width 18 height 18
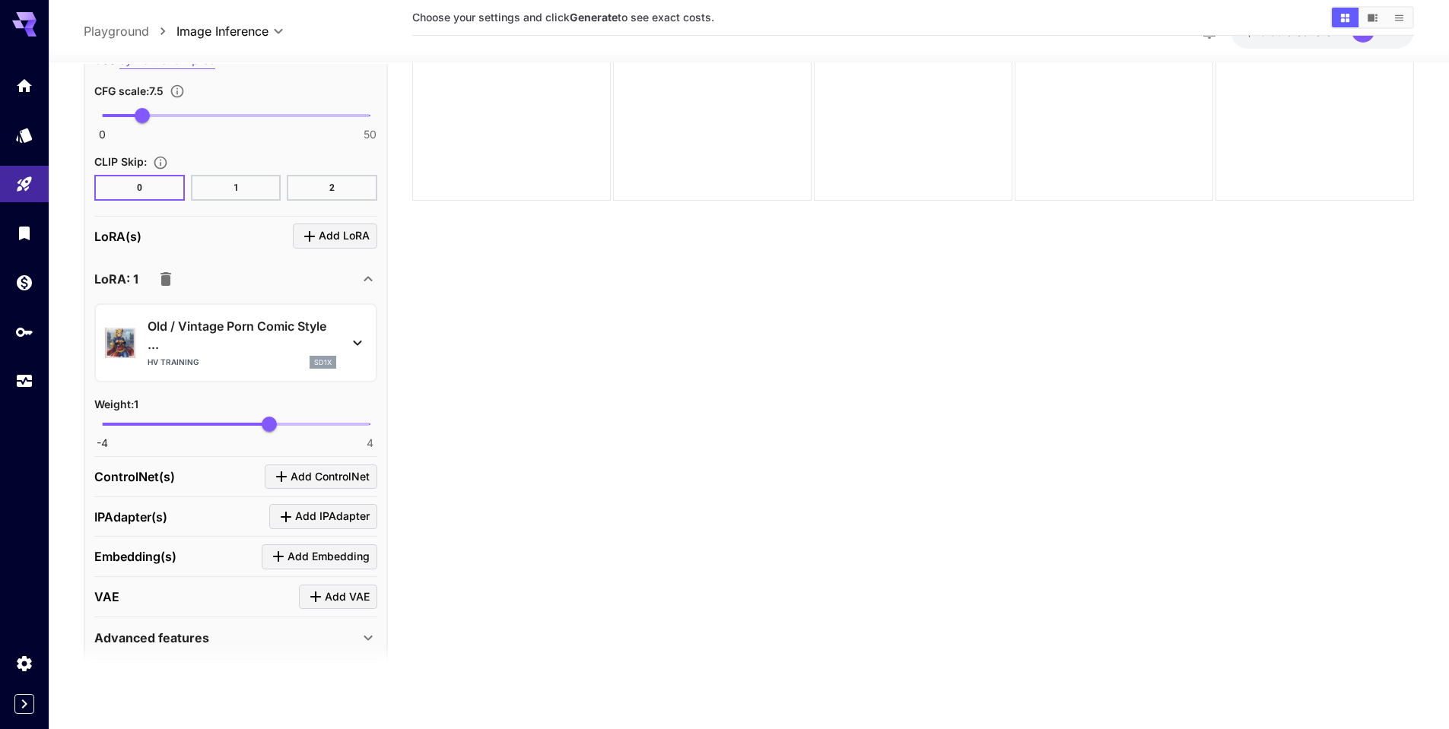
scroll to position [1206, 0]
click at [360, 338] on icon at bounding box center [357, 342] width 18 height 18
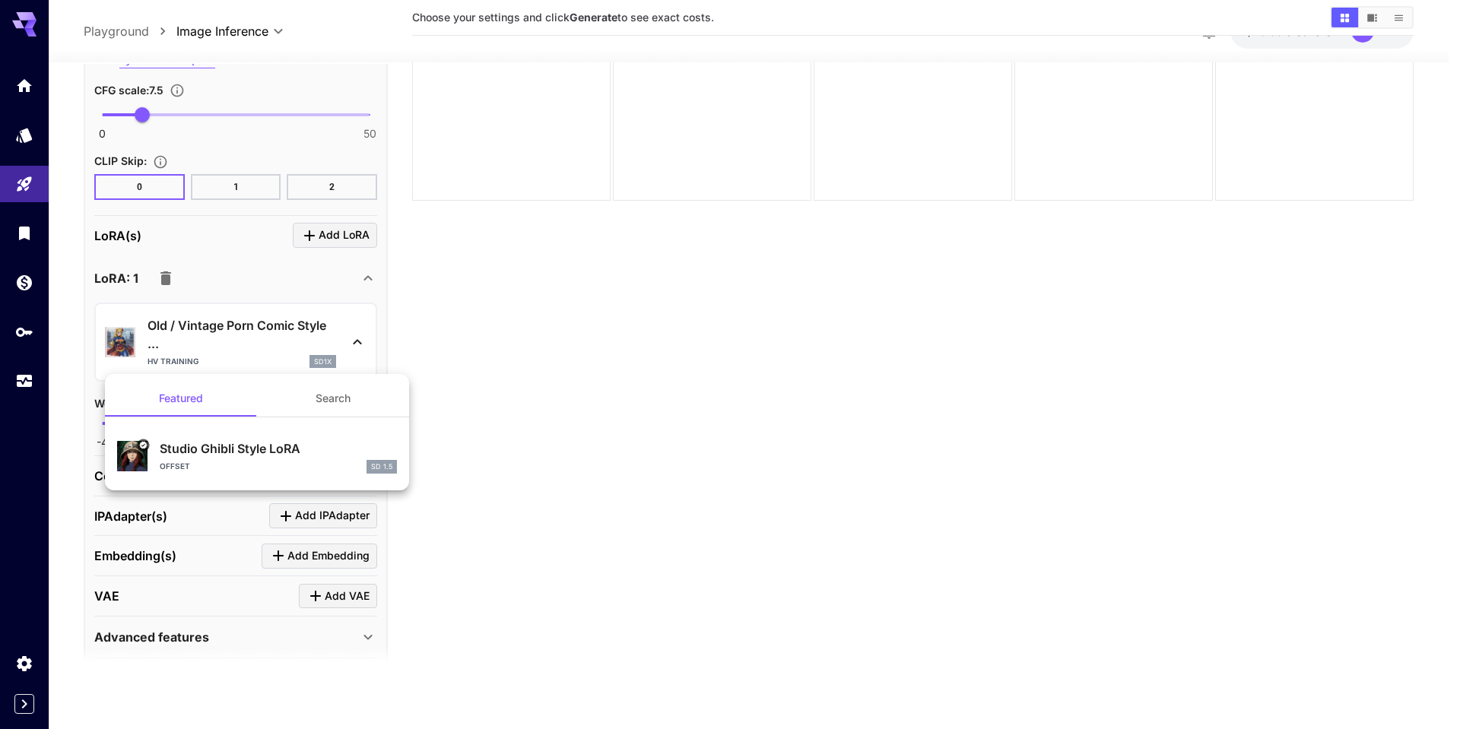
click at [360, 338] on div at bounding box center [730, 364] width 1460 height 729
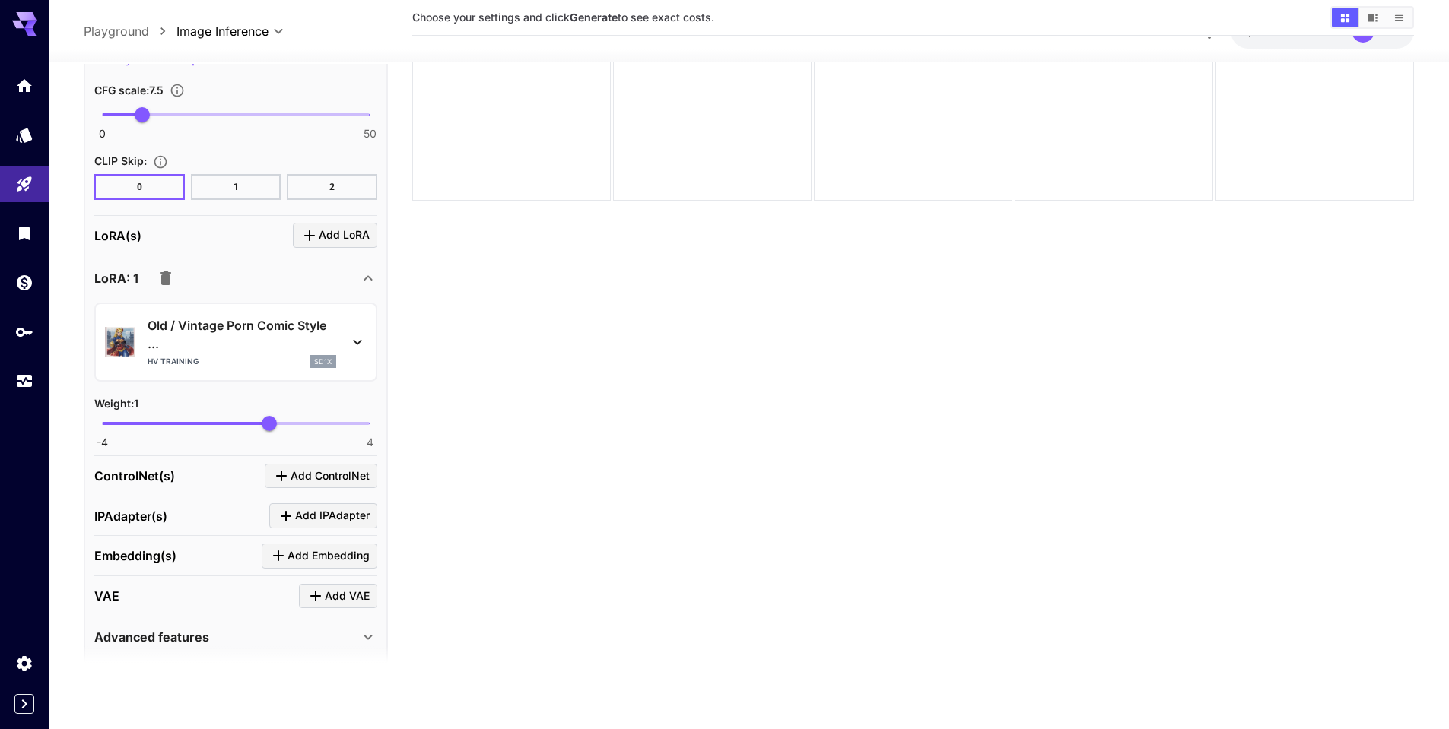
click at [164, 279] on icon "button" at bounding box center [165, 279] width 11 height 14
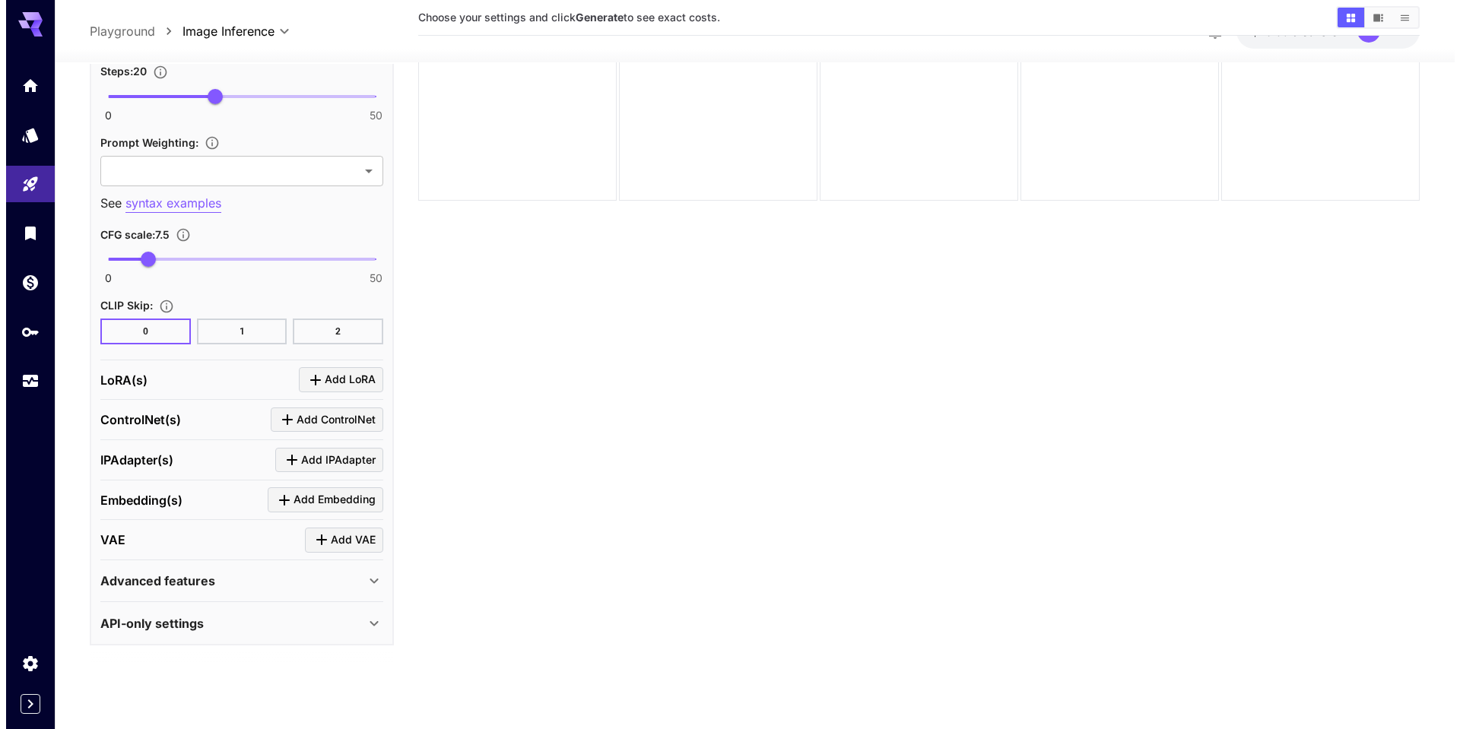
scroll to position [1062, 0]
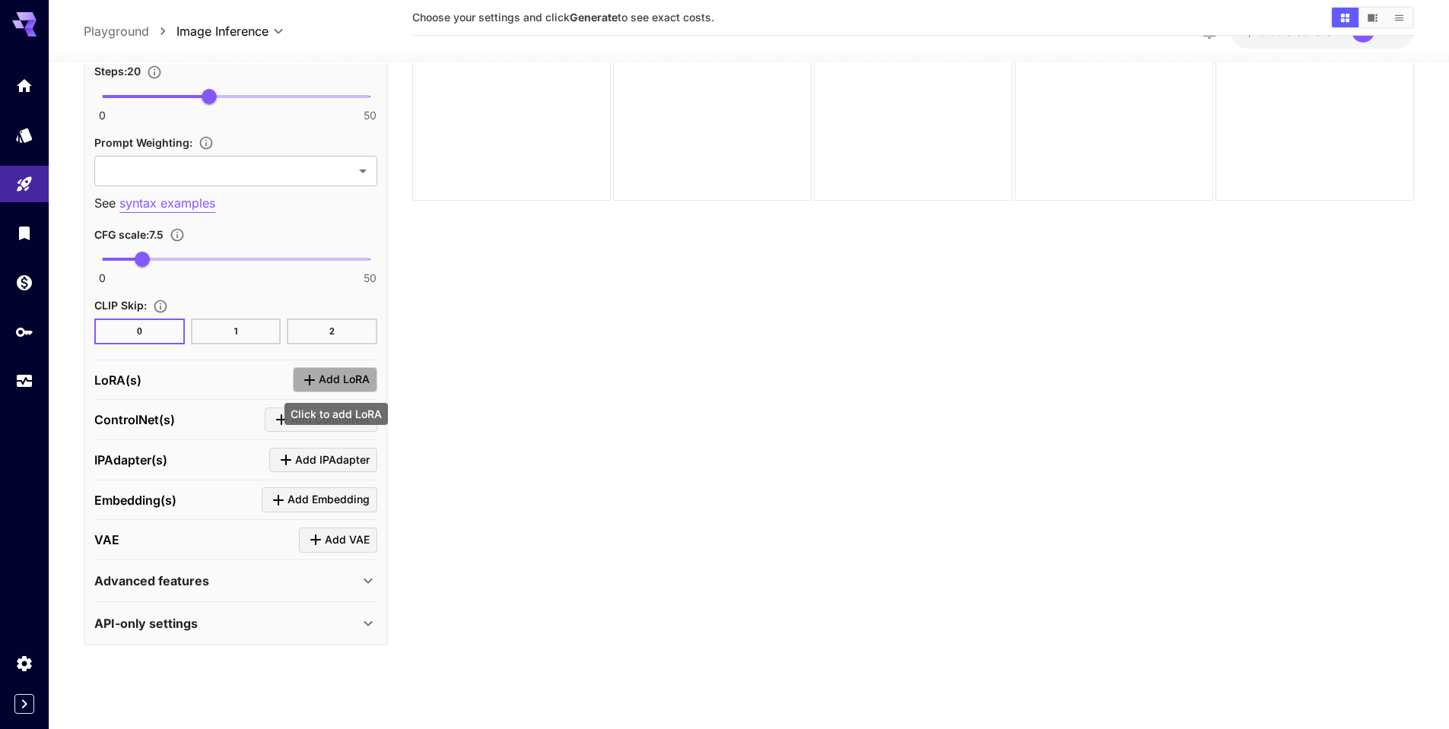
click at [318, 378] on icon "Click to add LoRA" at bounding box center [309, 379] width 18 height 18
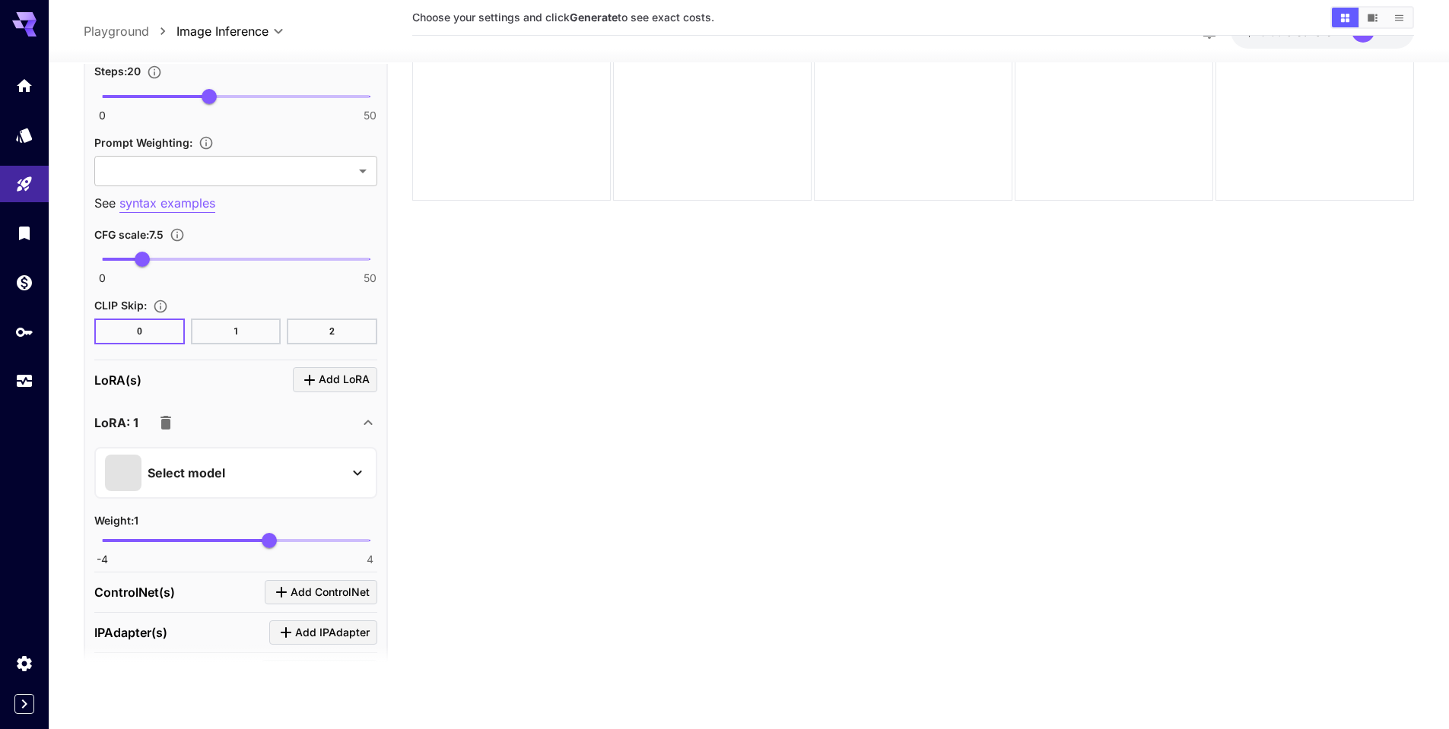
click at [200, 465] on p "Select model" at bounding box center [187, 473] width 78 height 18
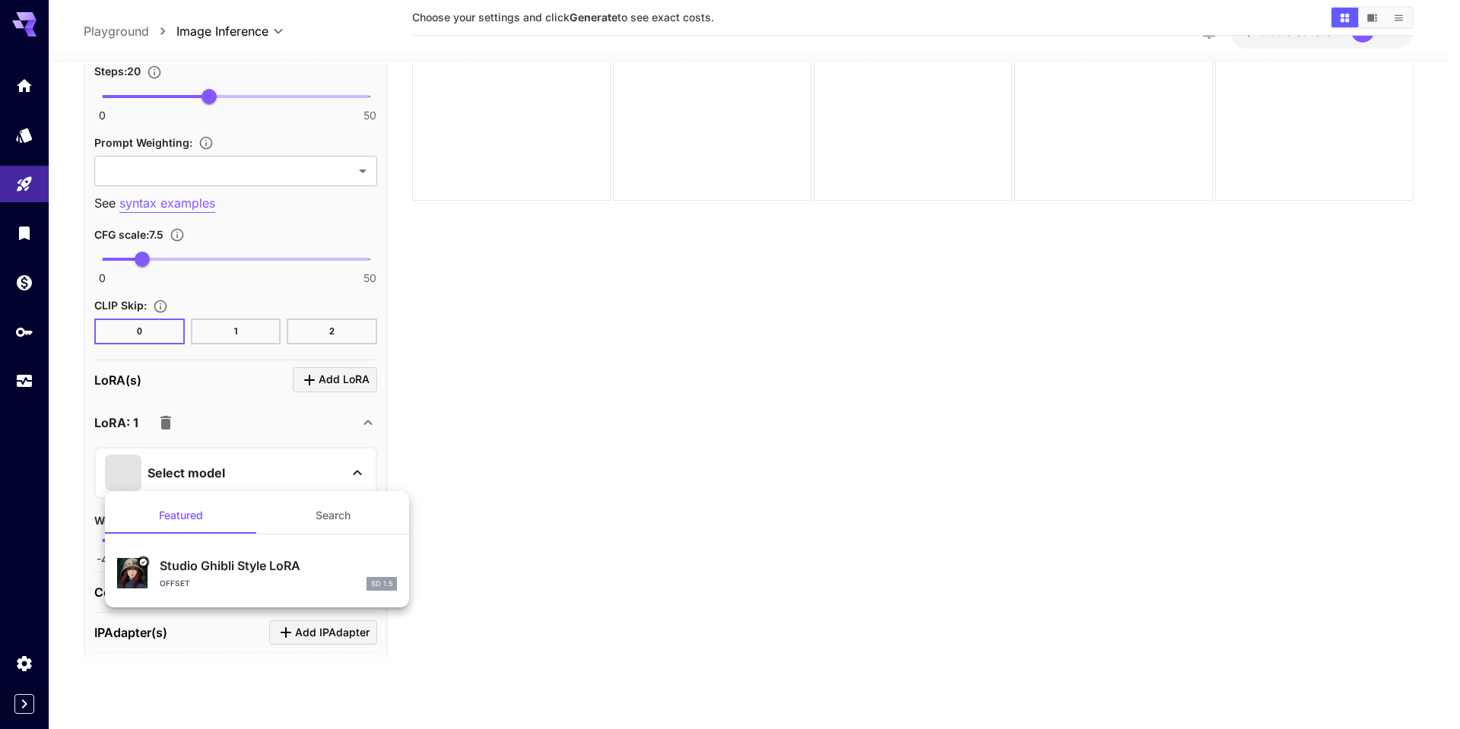
click at [334, 521] on button "Search" at bounding box center [333, 515] width 152 height 37
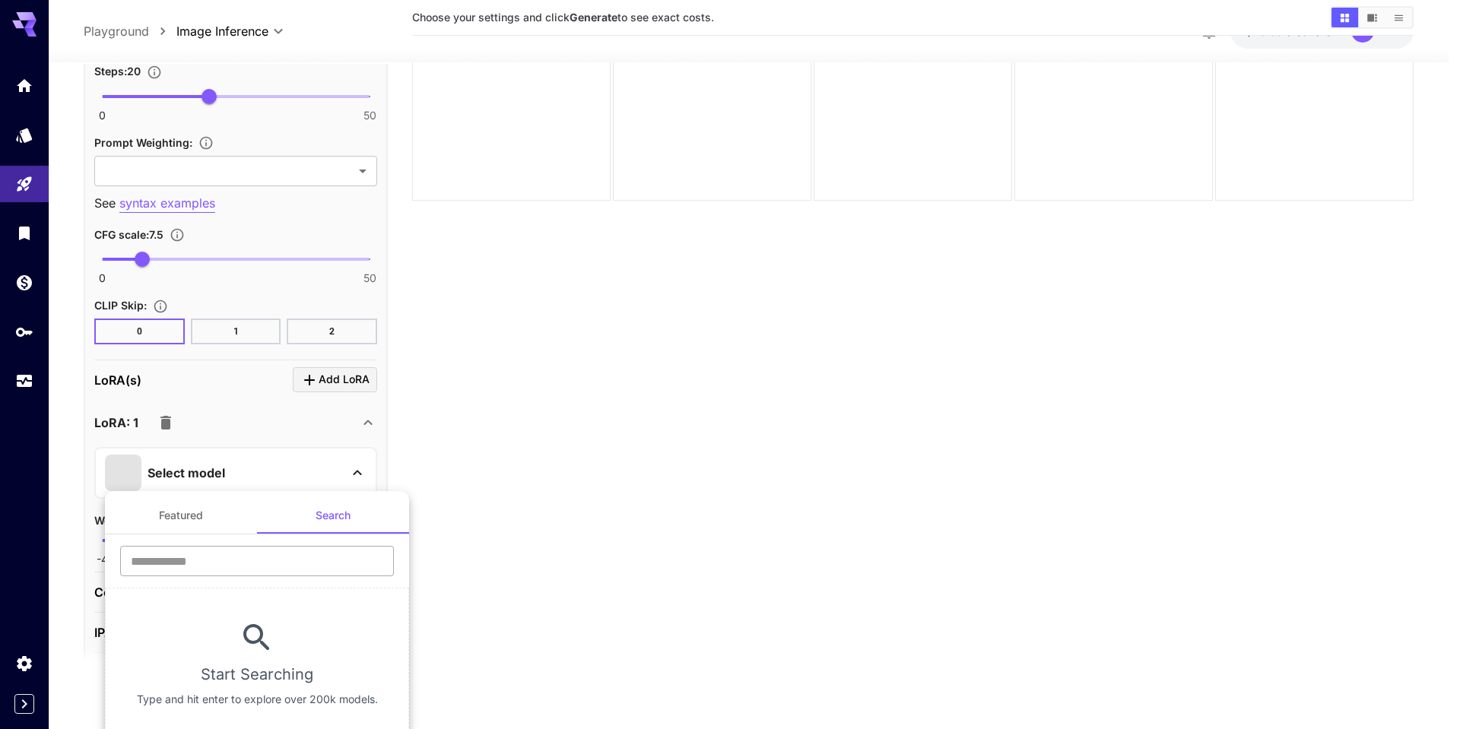
click at [183, 567] on input "text" at bounding box center [257, 561] width 274 height 30
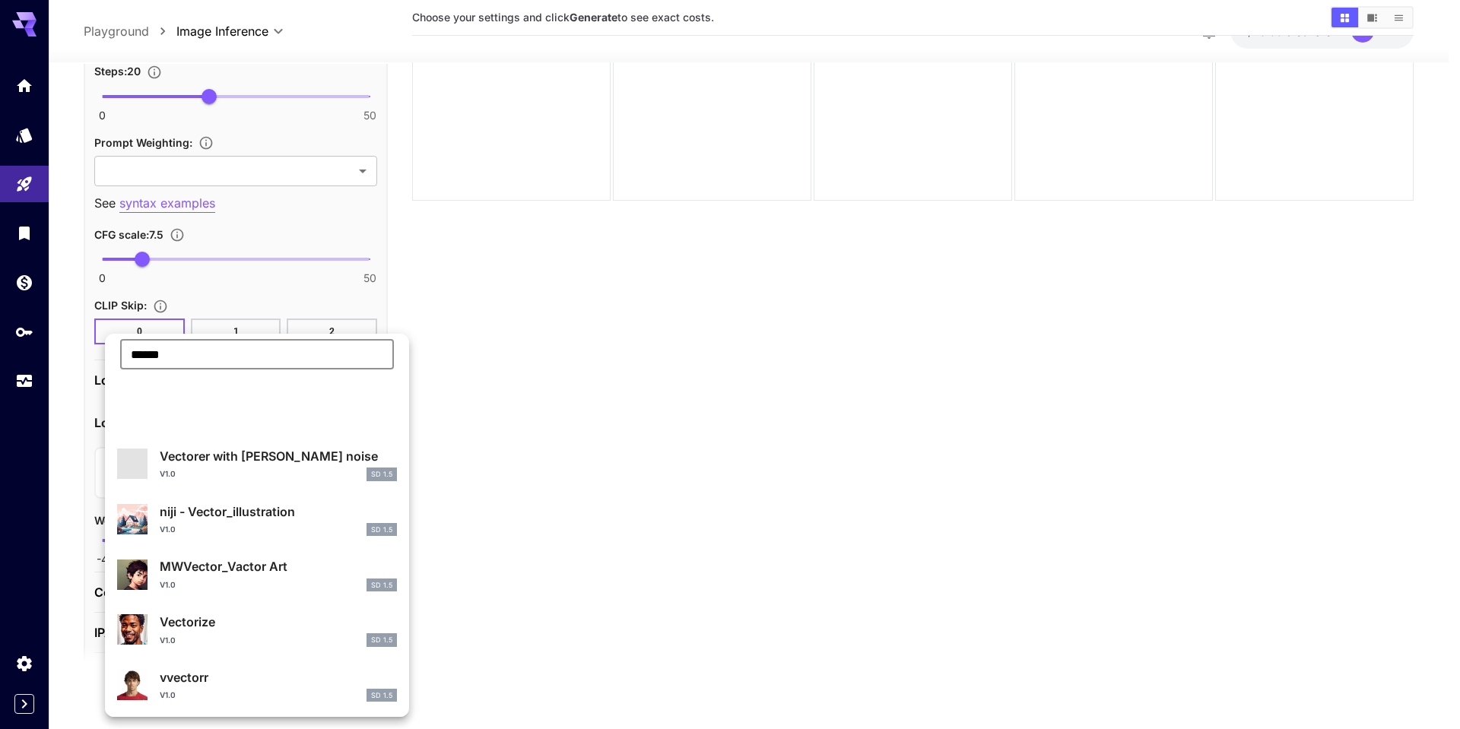
scroll to position [0, 0]
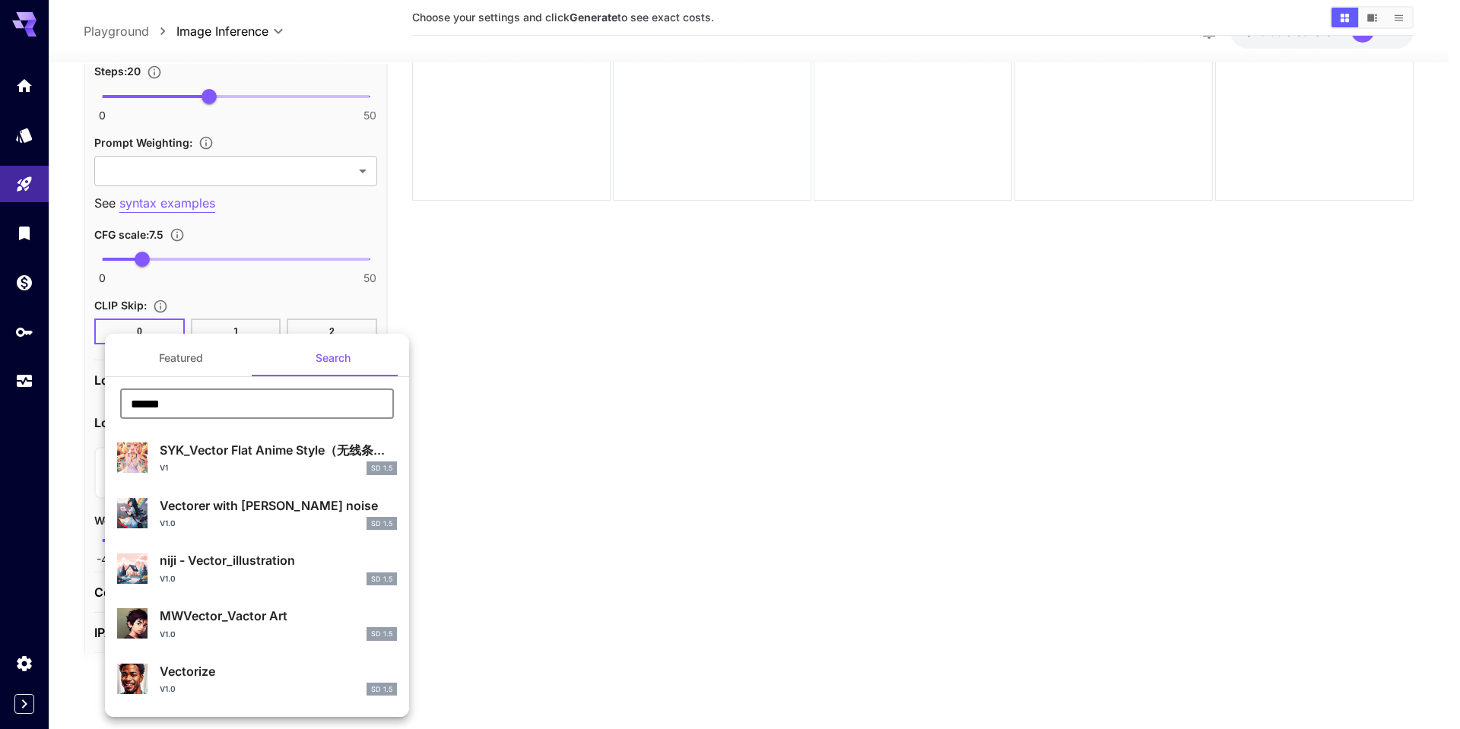
type input "******"
click at [179, 359] on button "Featured" at bounding box center [181, 358] width 152 height 37
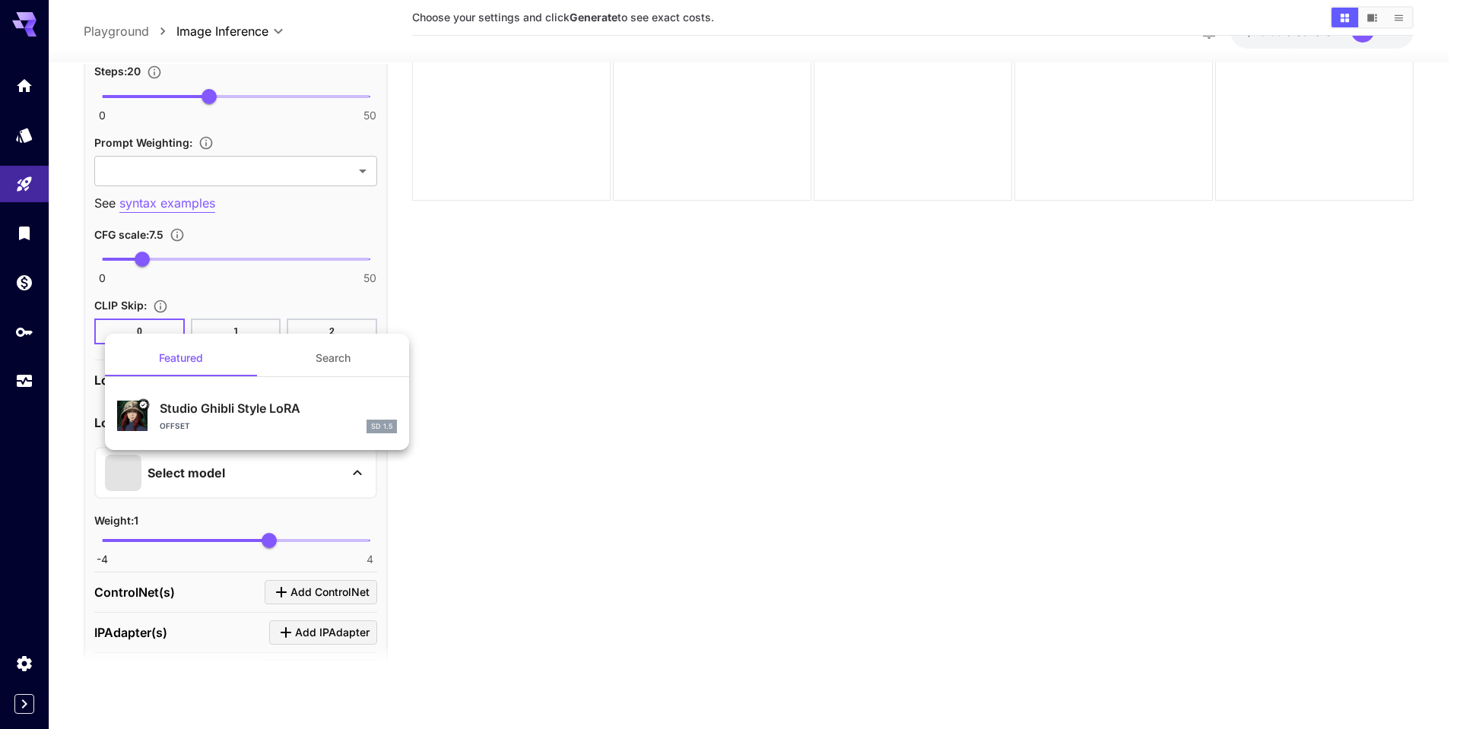
drag, startPoint x: 545, startPoint y: 294, endPoint x: 493, endPoint y: 306, distance: 53.7
click at [545, 295] on div at bounding box center [730, 364] width 1460 height 729
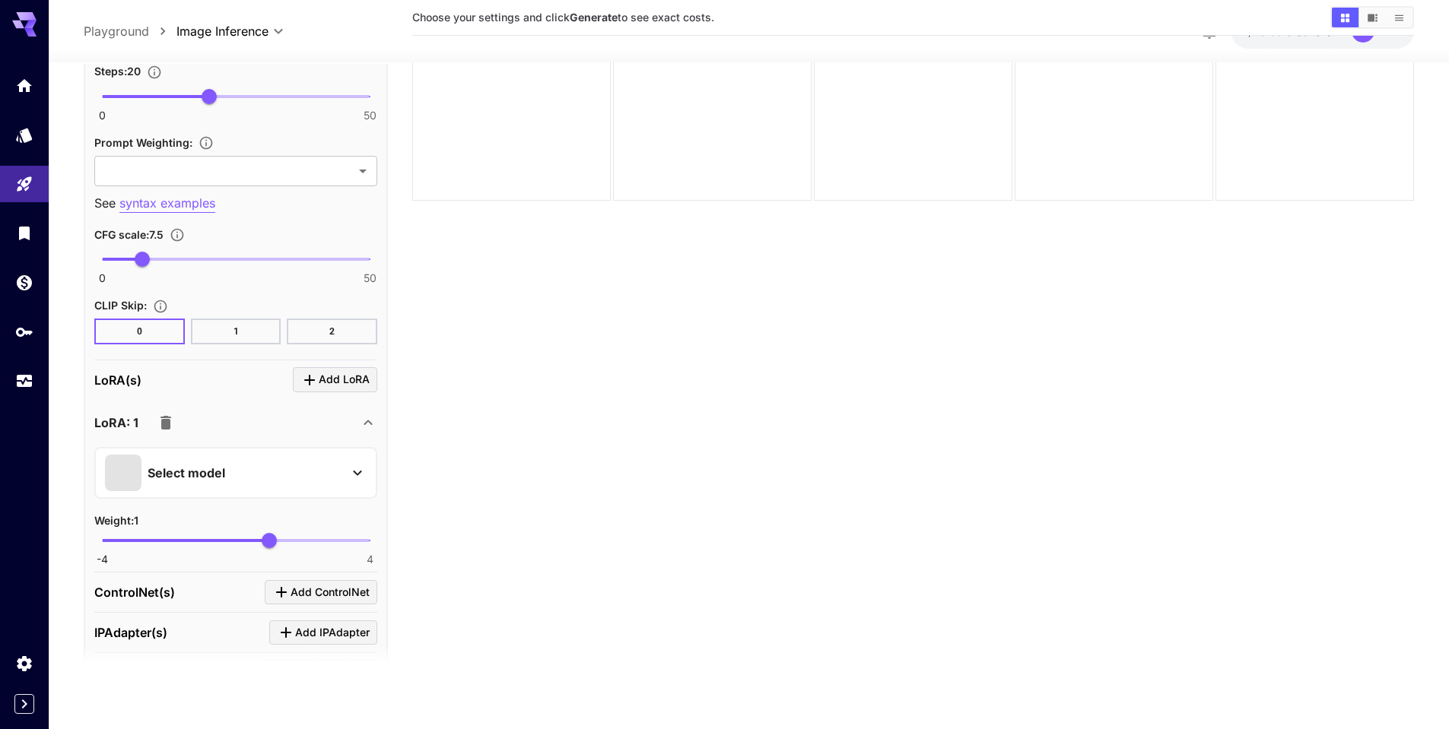
click at [279, 482] on div "Select model" at bounding box center [223, 473] width 237 height 37
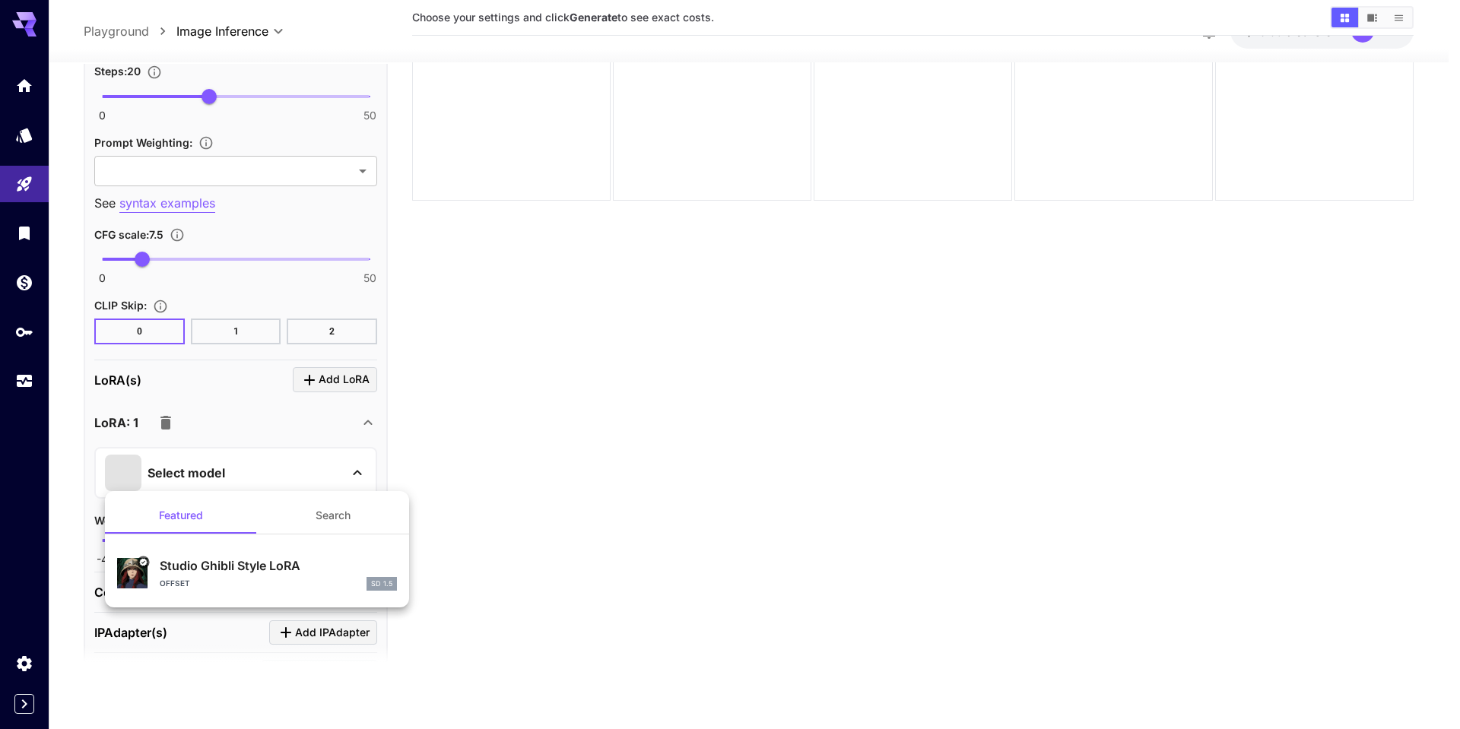
click at [248, 565] on p "Studio Ghibli Style LoRA" at bounding box center [278, 566] width 237 height 18
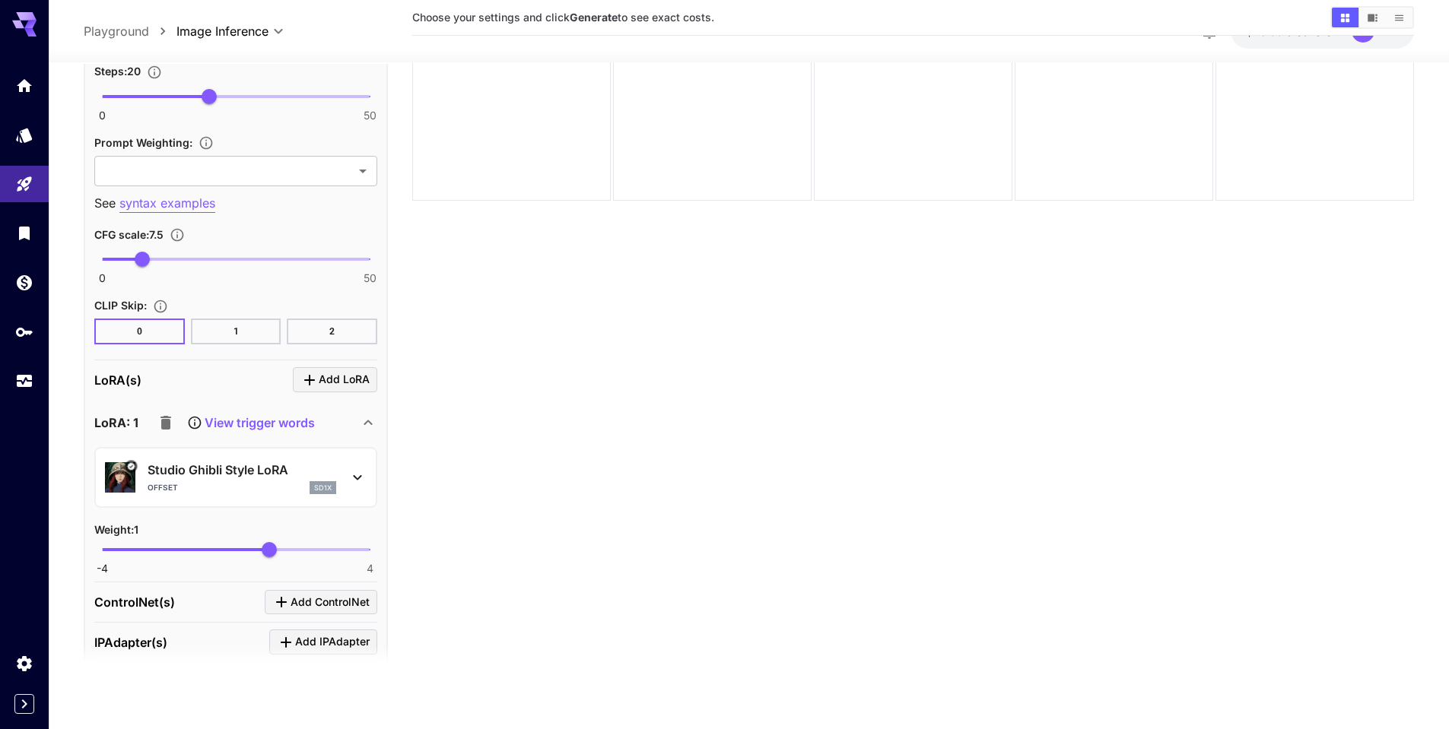
click at [360, 472] on icon at bounding box center [357, 477] width 18 height 18
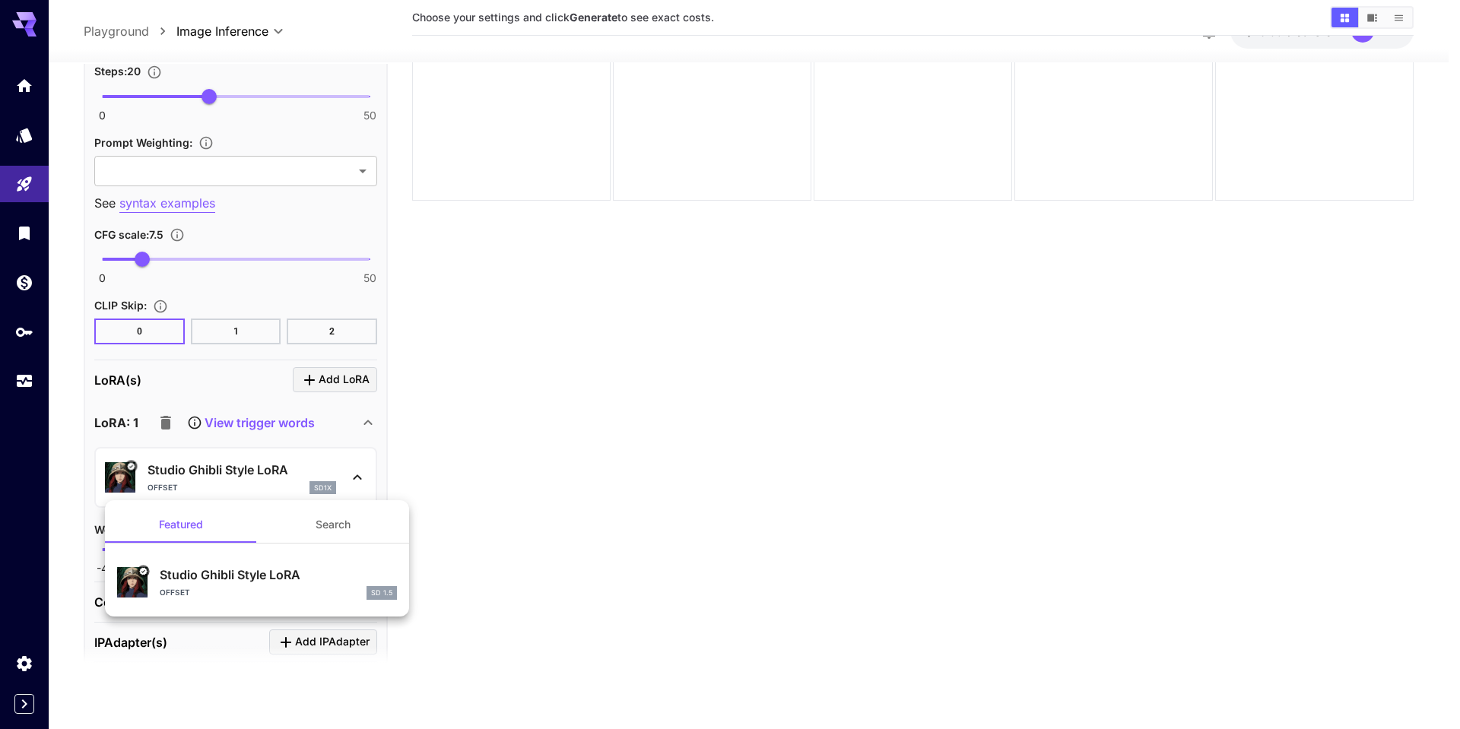
click at [435, 494] on div at bounding box center [730, 364] width 1460 height 729
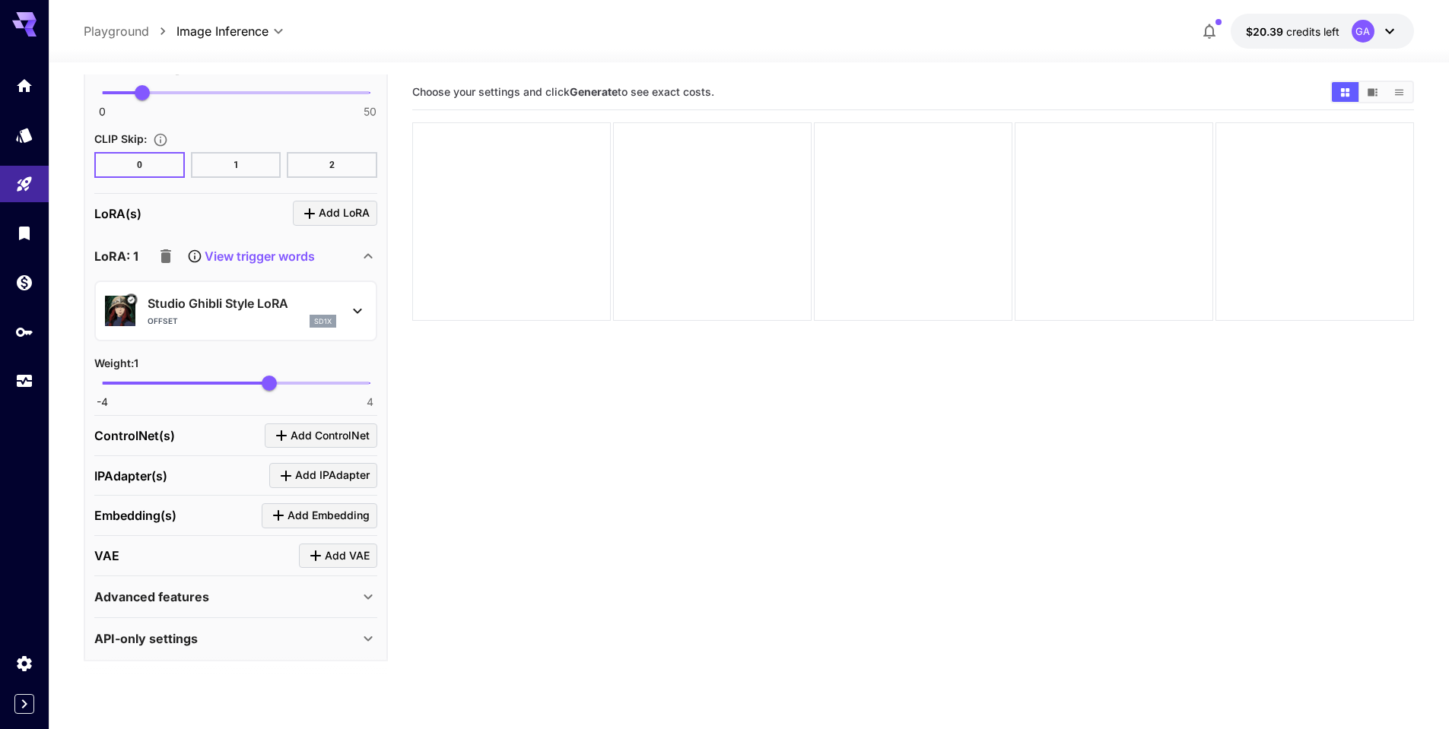
scroll to position [1244, 0]
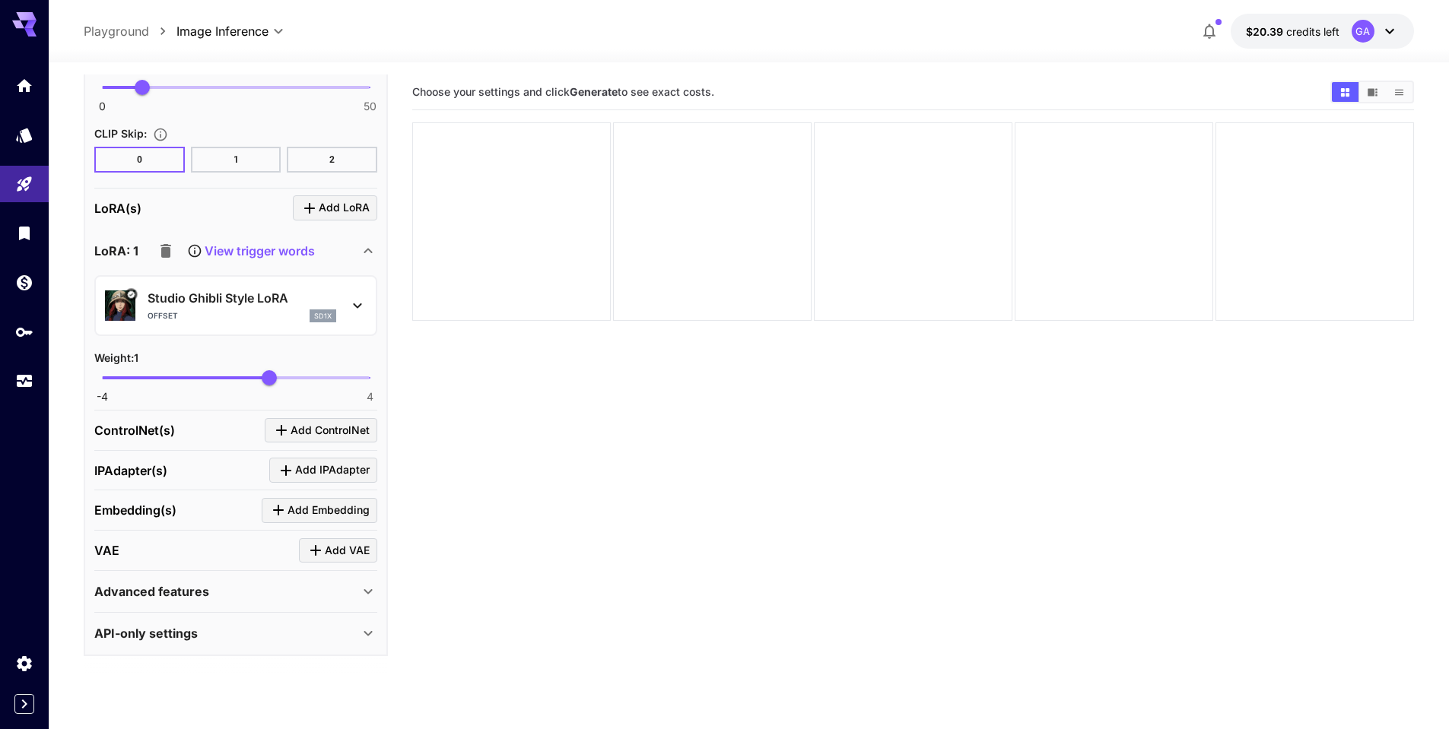
click at [282, 255] on p "View trigger words" at bounding box center [260, 251] width 110 height 18
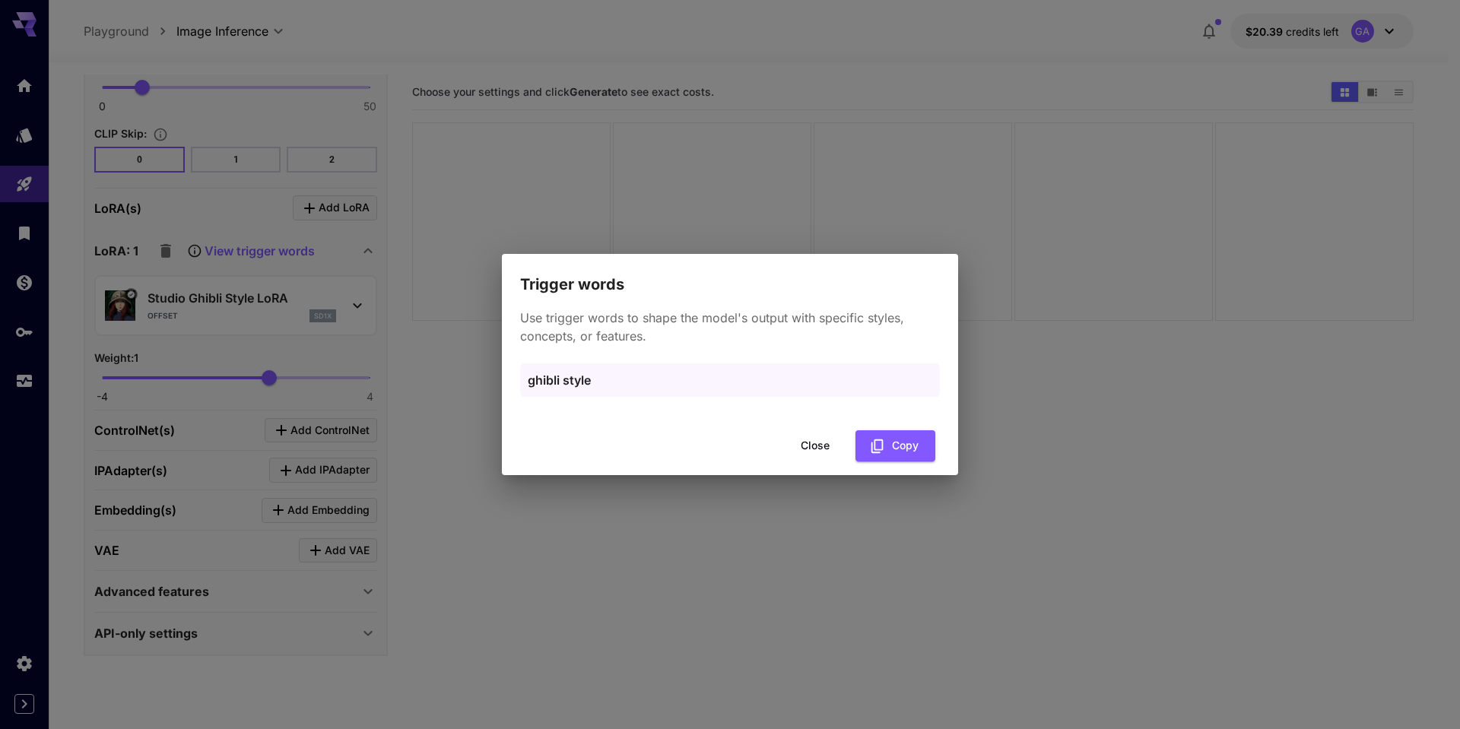
click at [818, 447] on button "Close" at bounding box center [815, 445] width 68 height 31
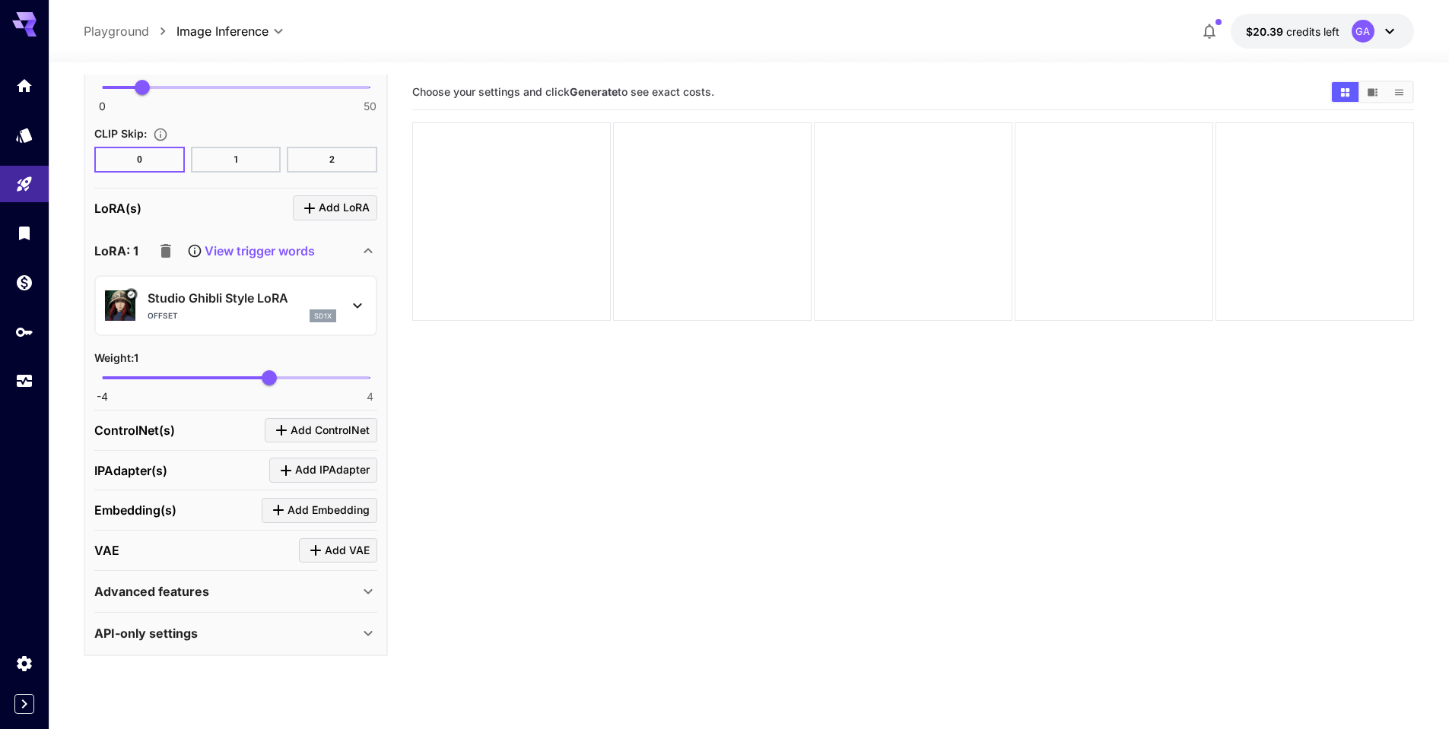
click at [359, 303] on icon at bounding box center [357, 306] width 18 height 18
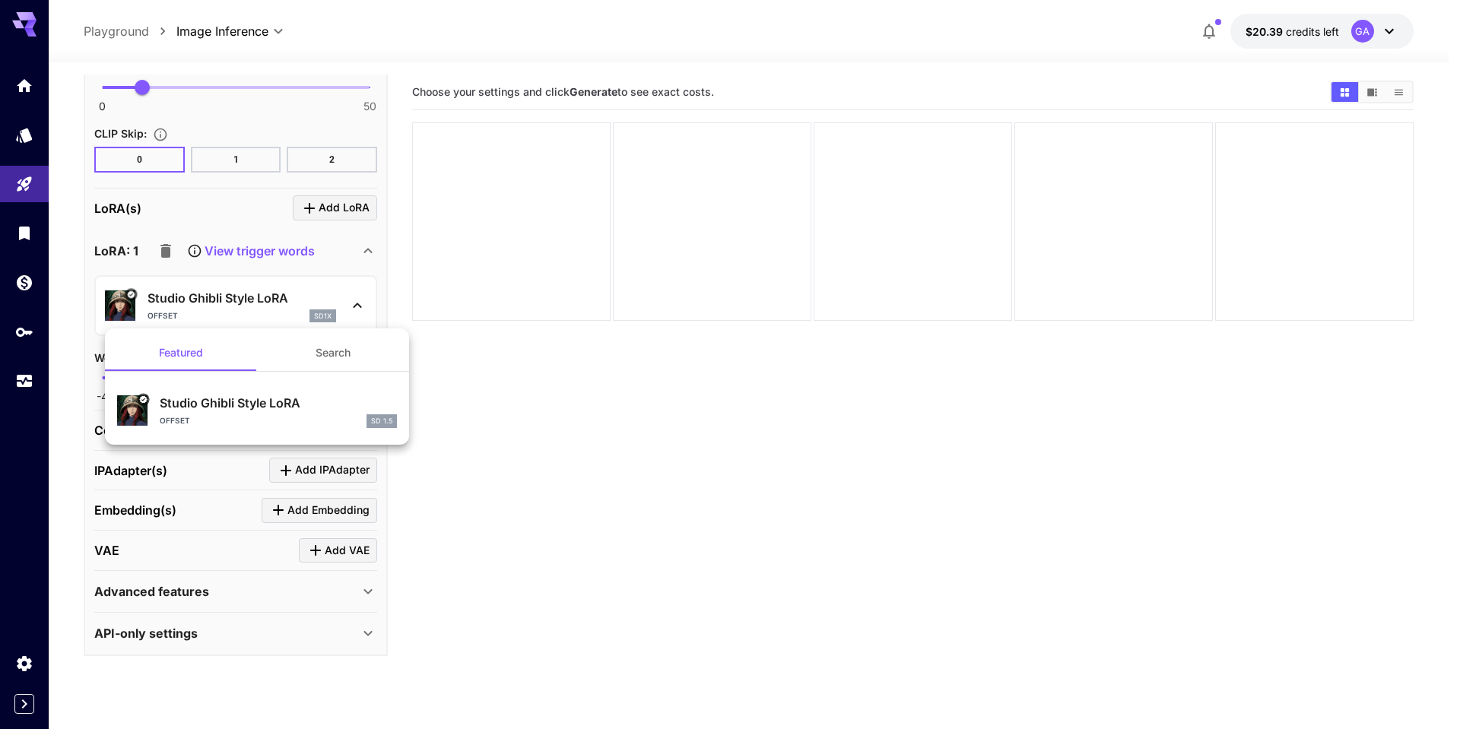
click at [360, 307] on div at bounding box center [730, 364] width 1460 height 729
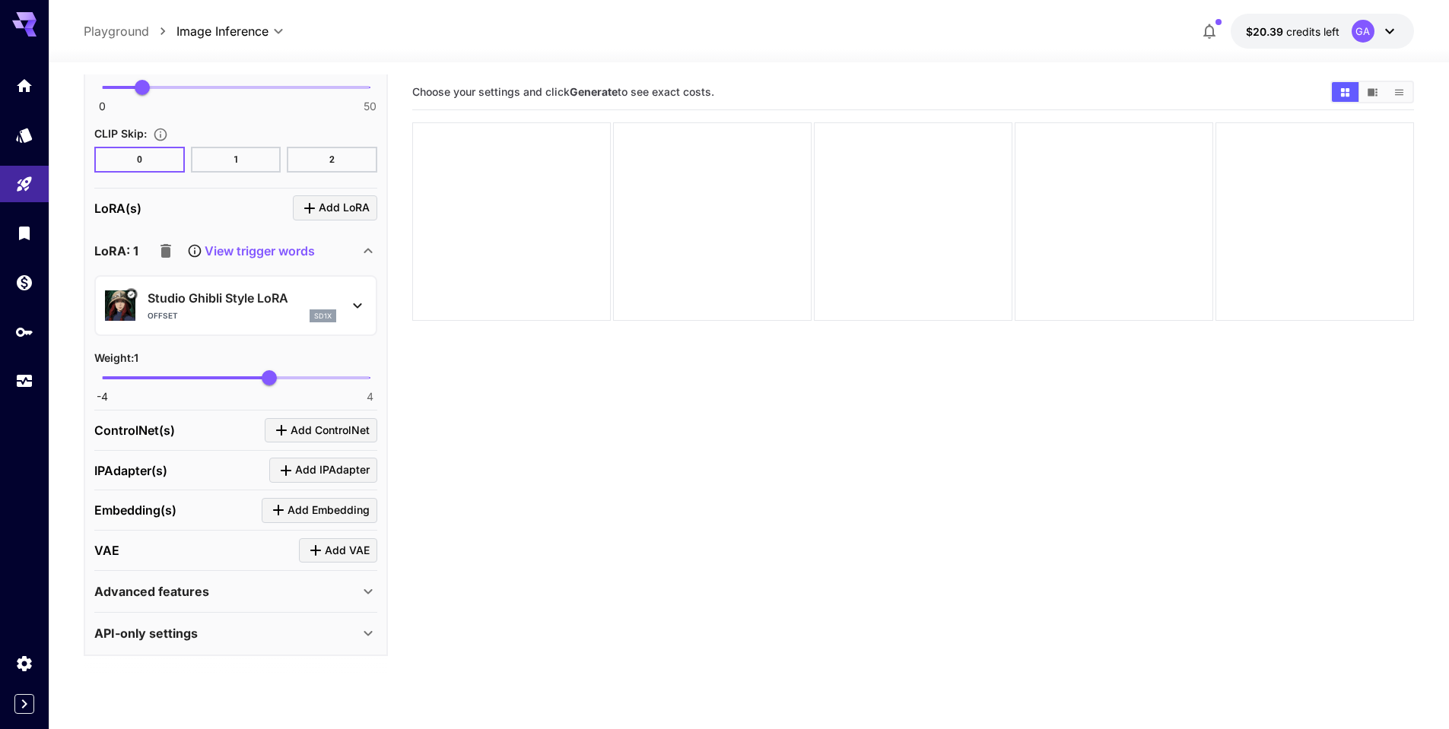
drag, startPoint x: 164, startPoint y: 255, endPoint x: 173, endPoint y: 256, distance: 9.3
click at [173, 256] on icon "button" at bounding box center [166, 251] width 18 height 18
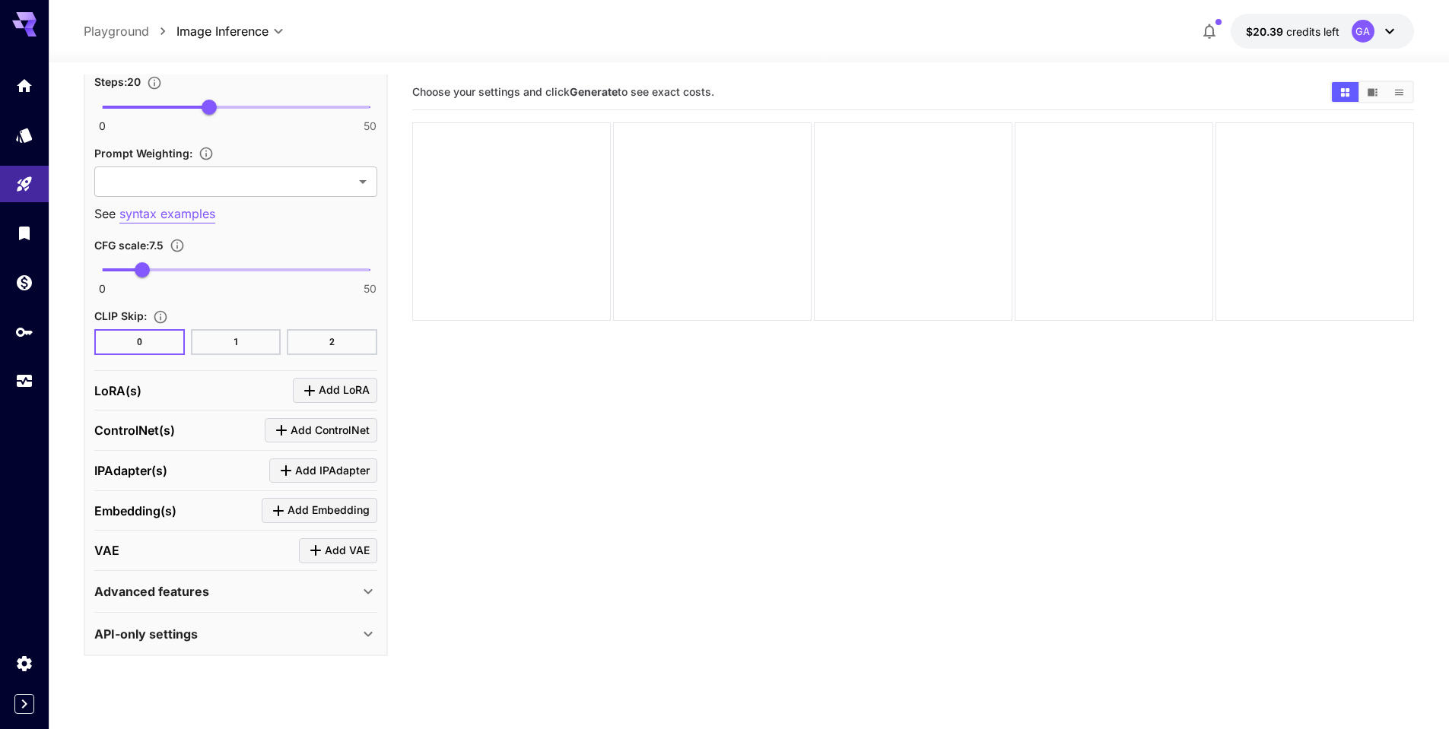
click at [360, 589] on icon at bounding box center [368, 592] width 18 height 18
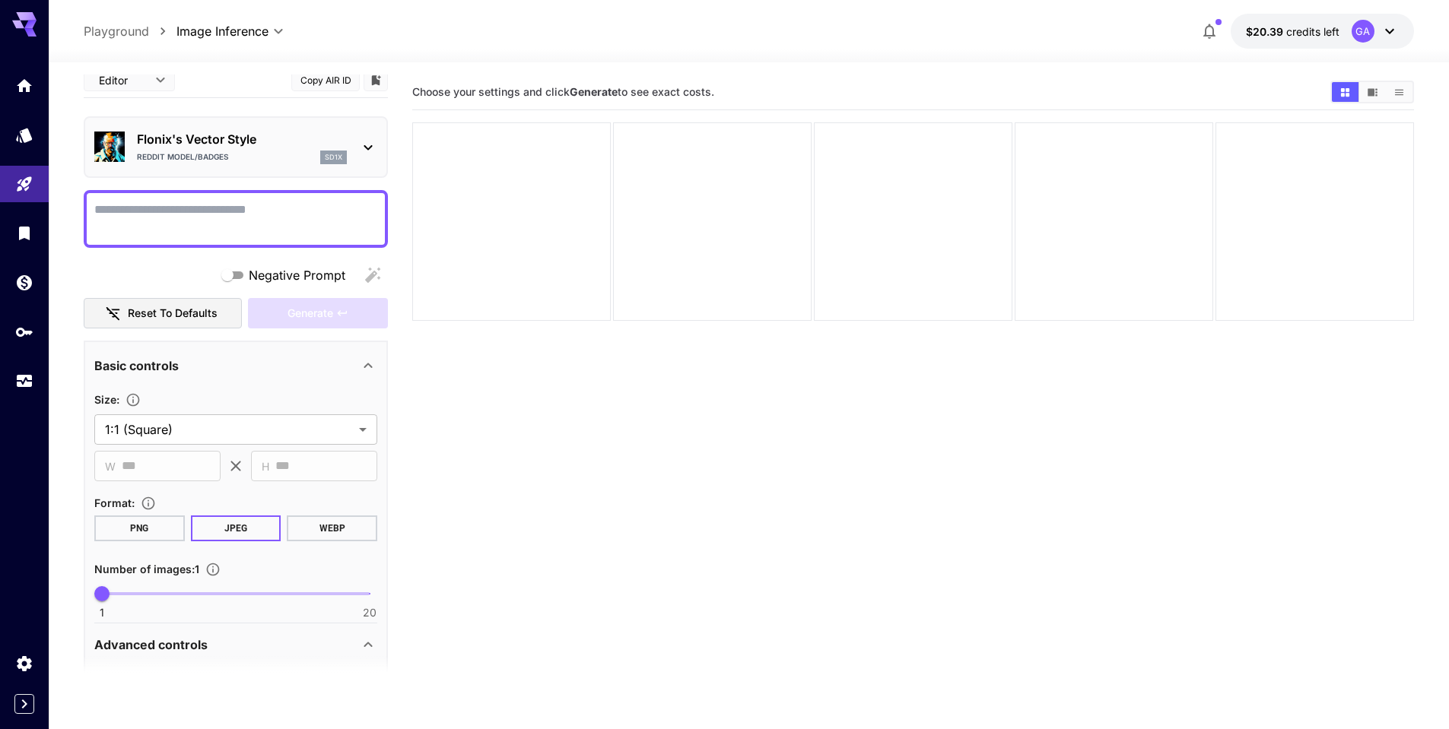
scroll to position [0, 0]
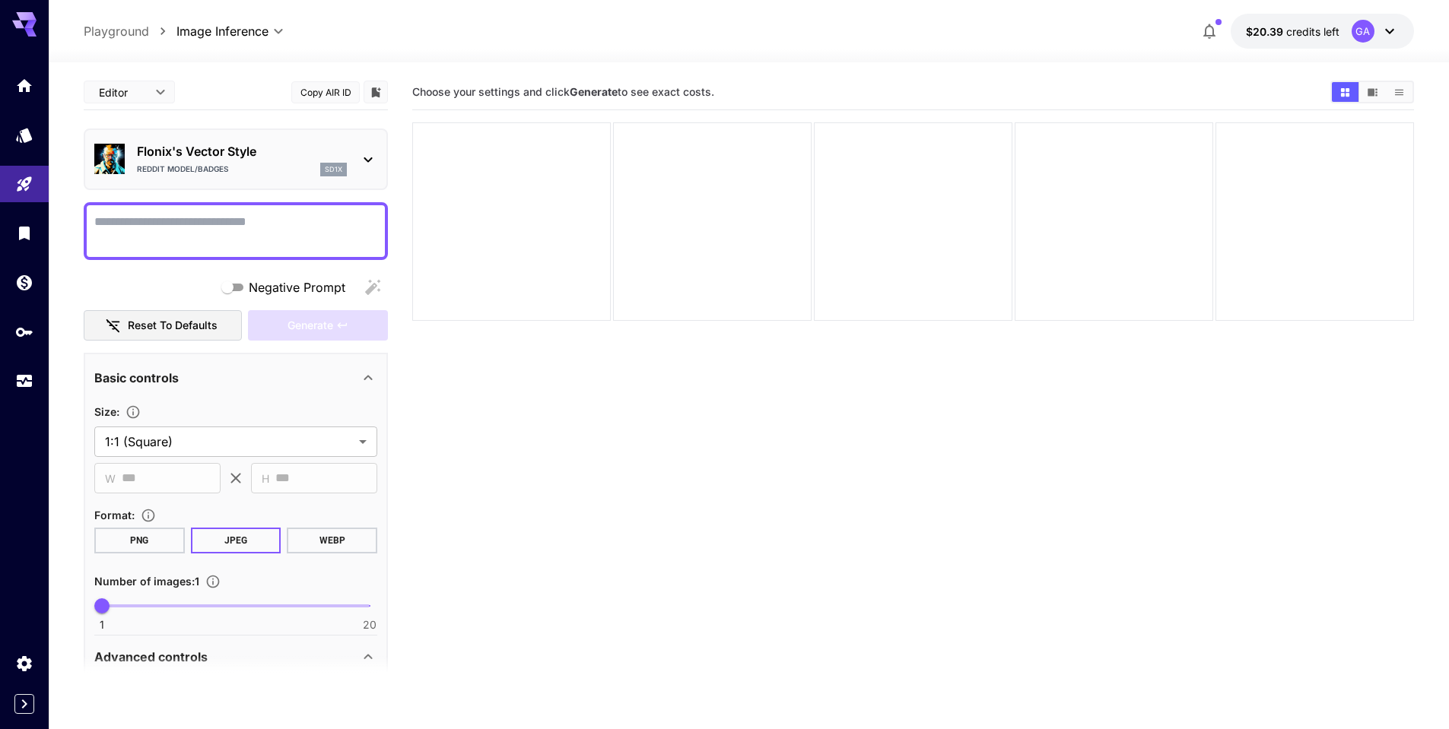
click at [314, 91] on button "Copy AIR ID" at bounding box center [325, 92] width 68 height 22
